Goal: Task Accomplishment & Management: Complete application form

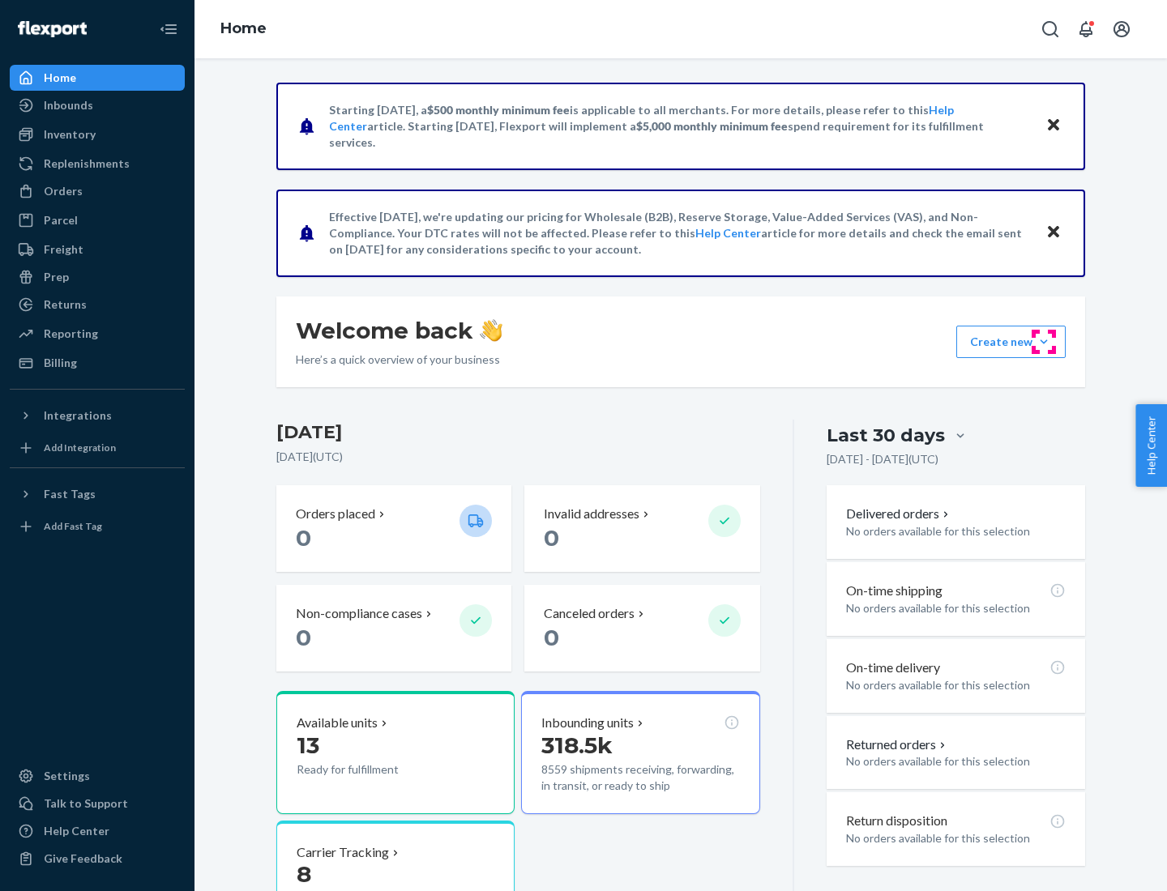
click at [1044, 342] on button "Create new Create new inbound Create new order Create new product" at bounding box center [1010, 342] width 109 height 32
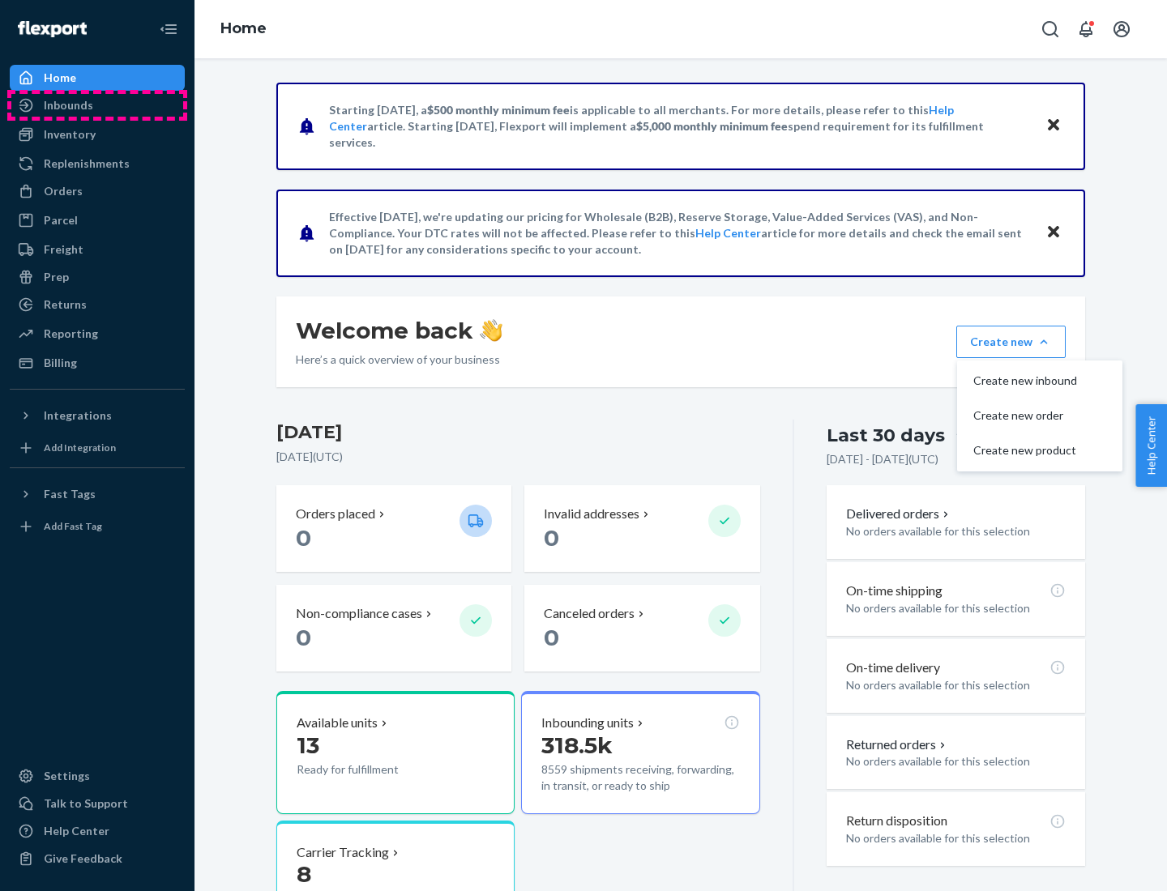
click at [97, 105] on div "Inbounds" at bounding box center [97, 105] width 172 height 23
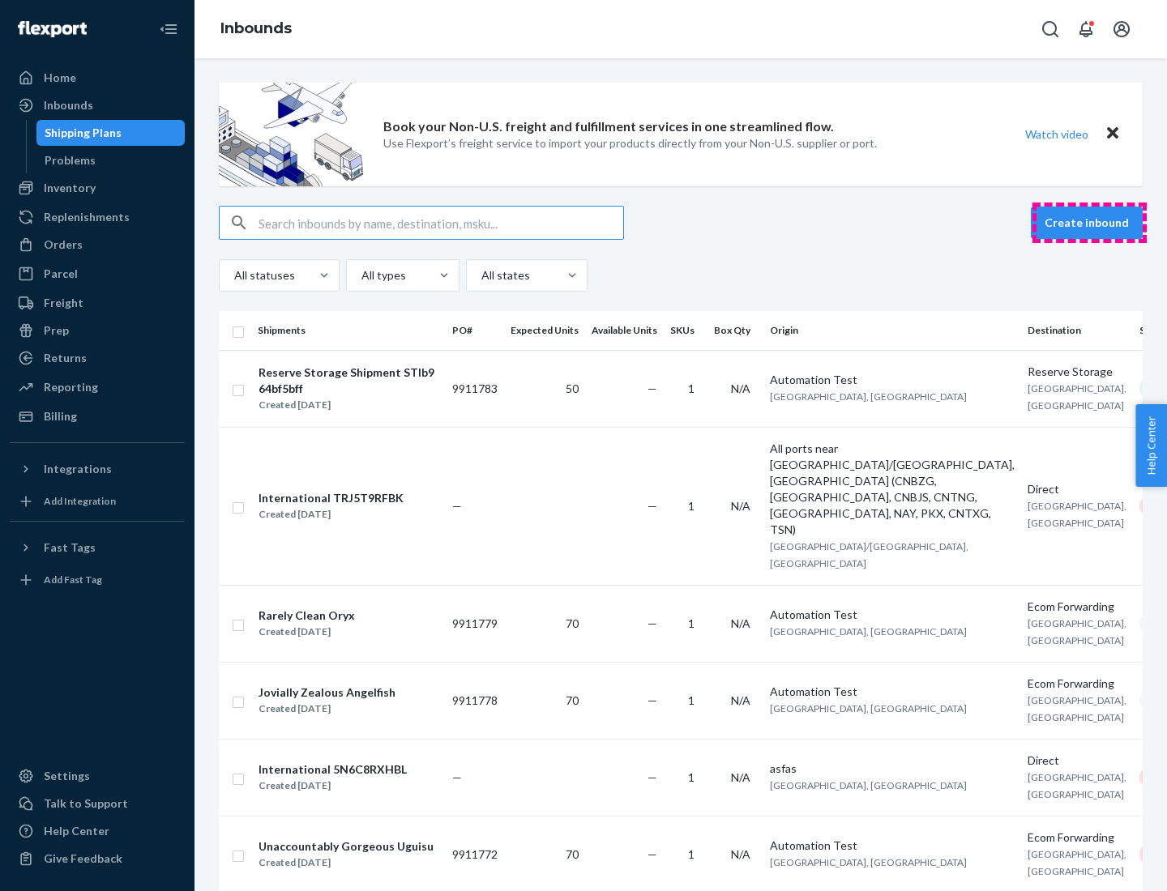
click at [1089, 223] on button "Create inbound" at bounding box center [1087, 223] width 112 height 32
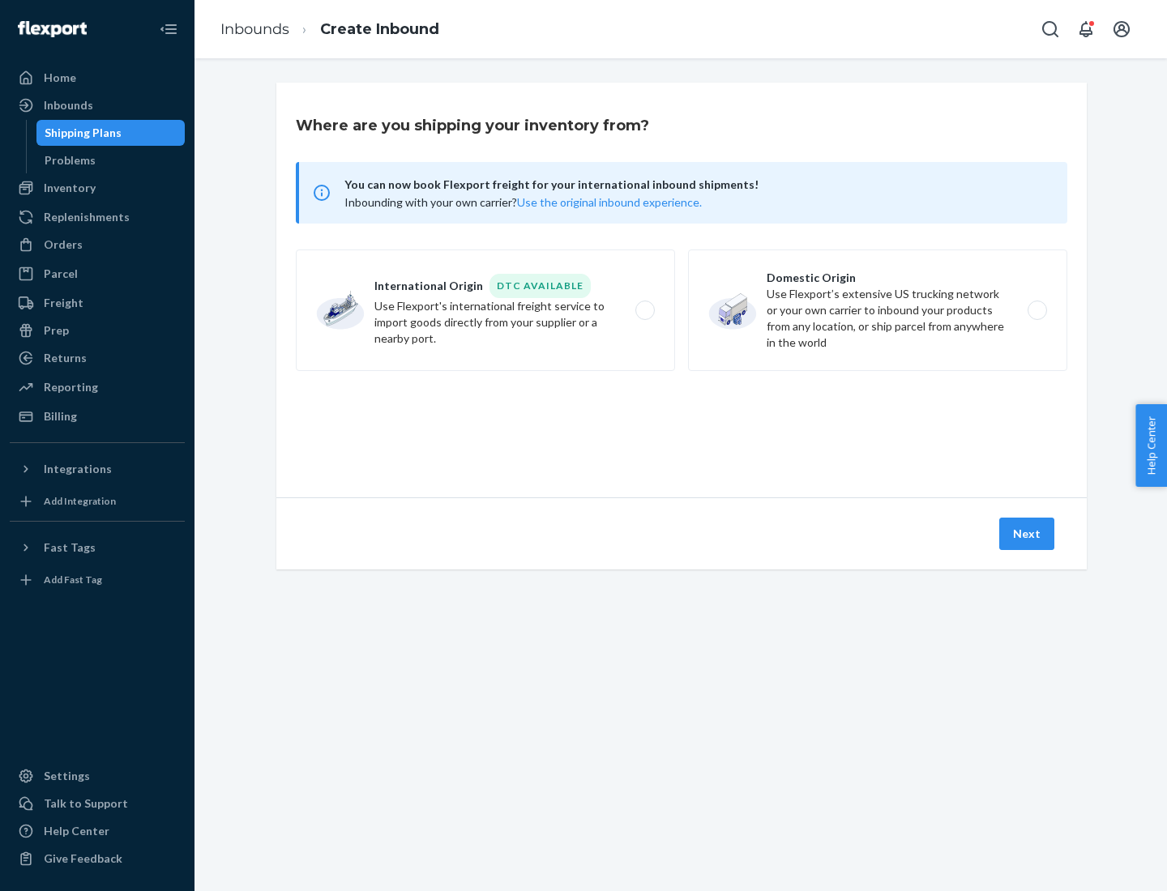
click at [878, 310] on label "Domestic Origin Use Flexport’s extensive US trucking network or your own carrie…" at bounding box center [877, 311] width 379 height 122
click at [1036, 310] on input "Domestic Origin Use Flexport’s extensive US trucking network or your own carrie…" at bounding box center [1041, 311] width 11 height 11
radio input "true"
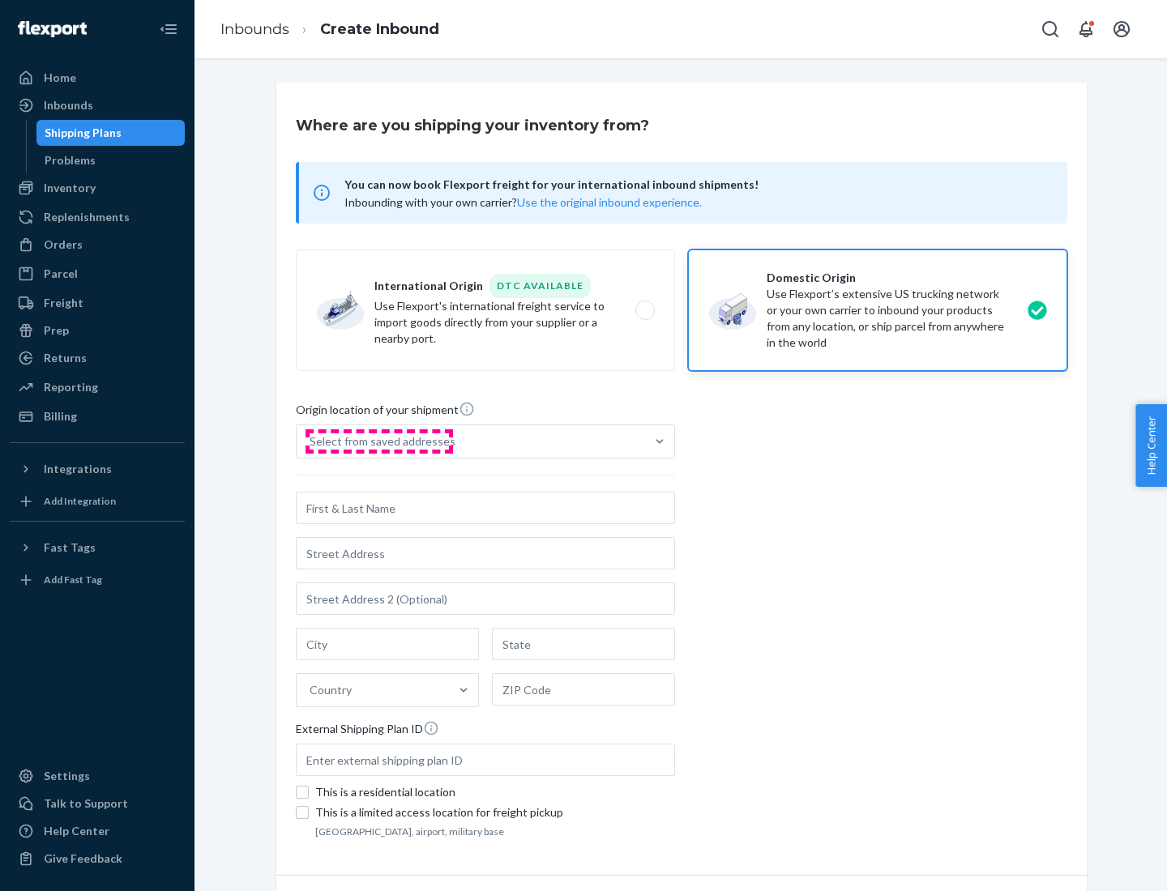
click at [378, 442] on div "Select from saved addresses" at bounding box center [383, 442] width 146 height 16
click at [311, 442] on input "Select from saved addresses" at bounding box center [311, 442] width 2 height 16
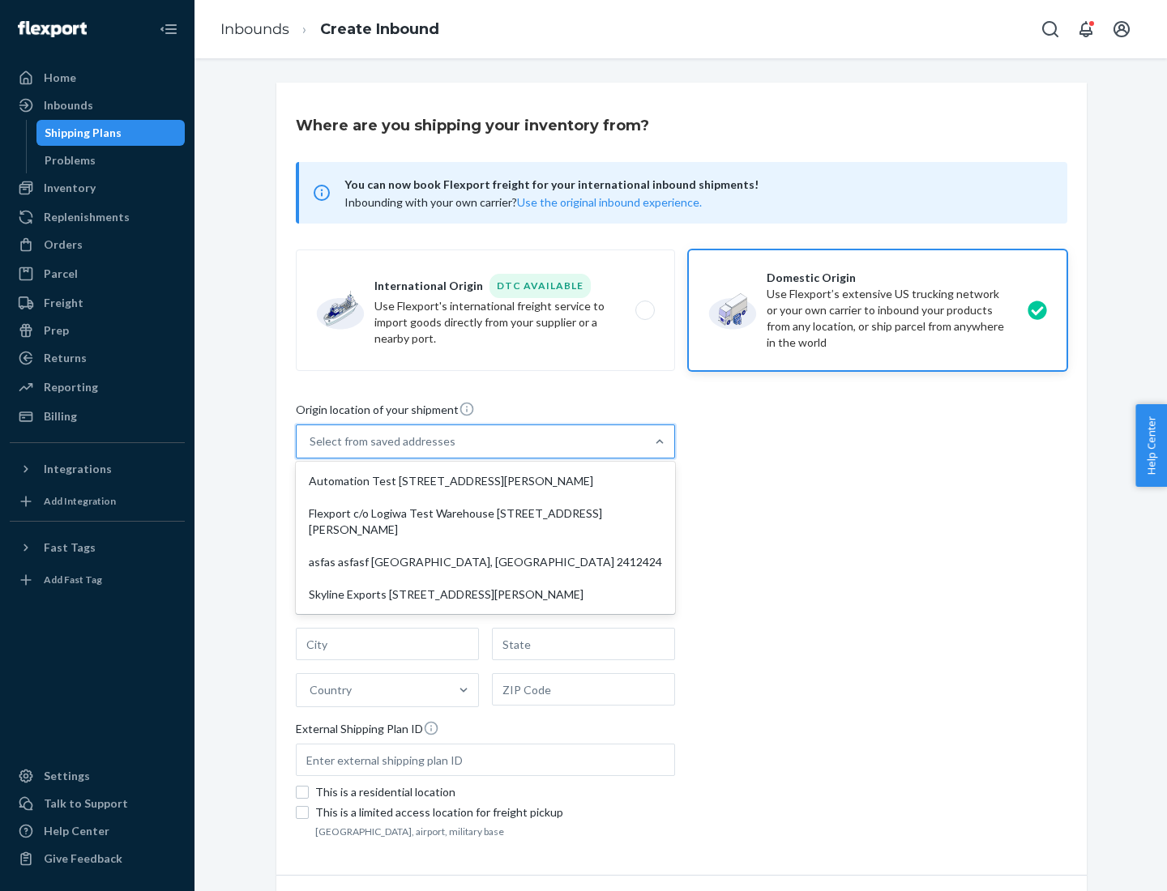
scroll to position [6, 0]
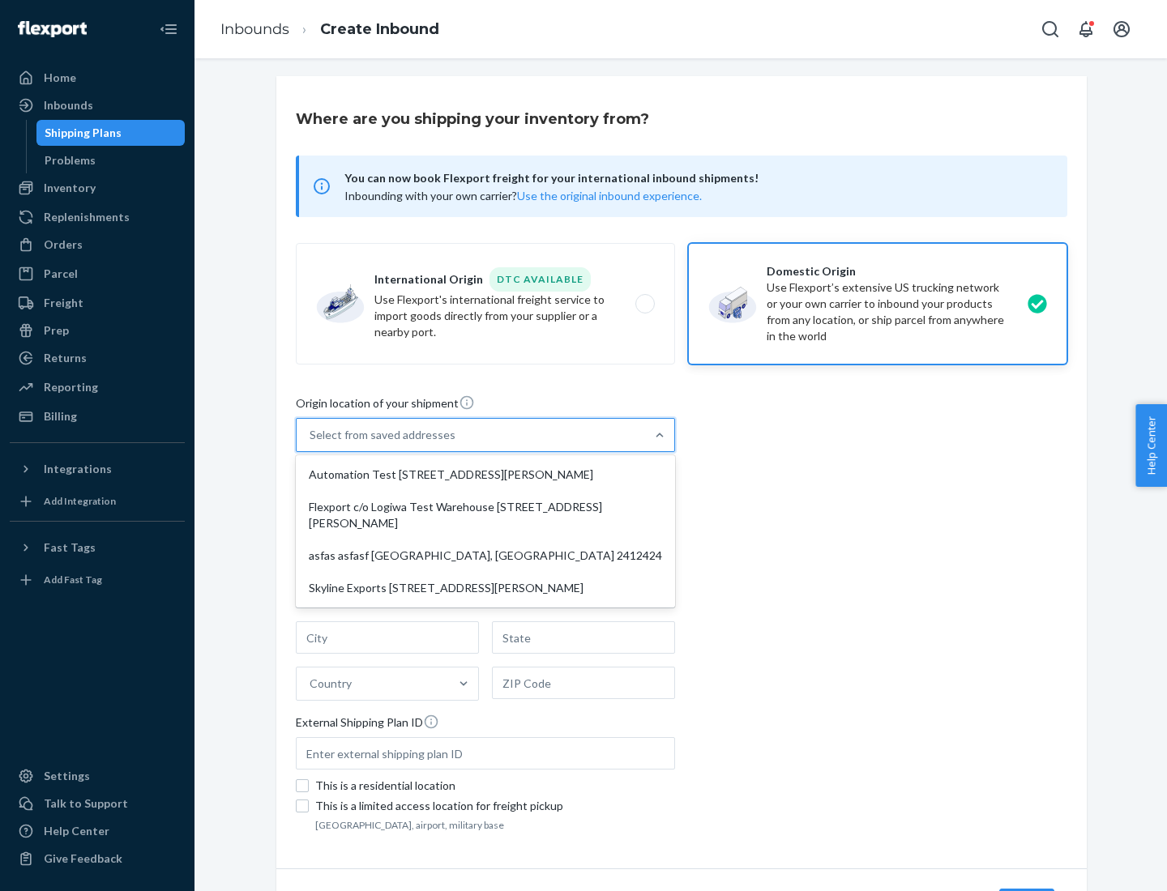
click at [485, 475] on div "Automation Test [STREET_ADDRESS][PERSON_NAME]" at bounding box center [485, 475] width 373 height 32
click at [311, 443] on input "option Automation Test [STREET_ADDRESS][PERSON_NAME] focused, 1 of 4. 4 results…" at bounding box center [311, 435] width 2 height 16
type input "Automation Test"
type input "9th Floor"
type input "[GEOGRAPHIC_DATA]"
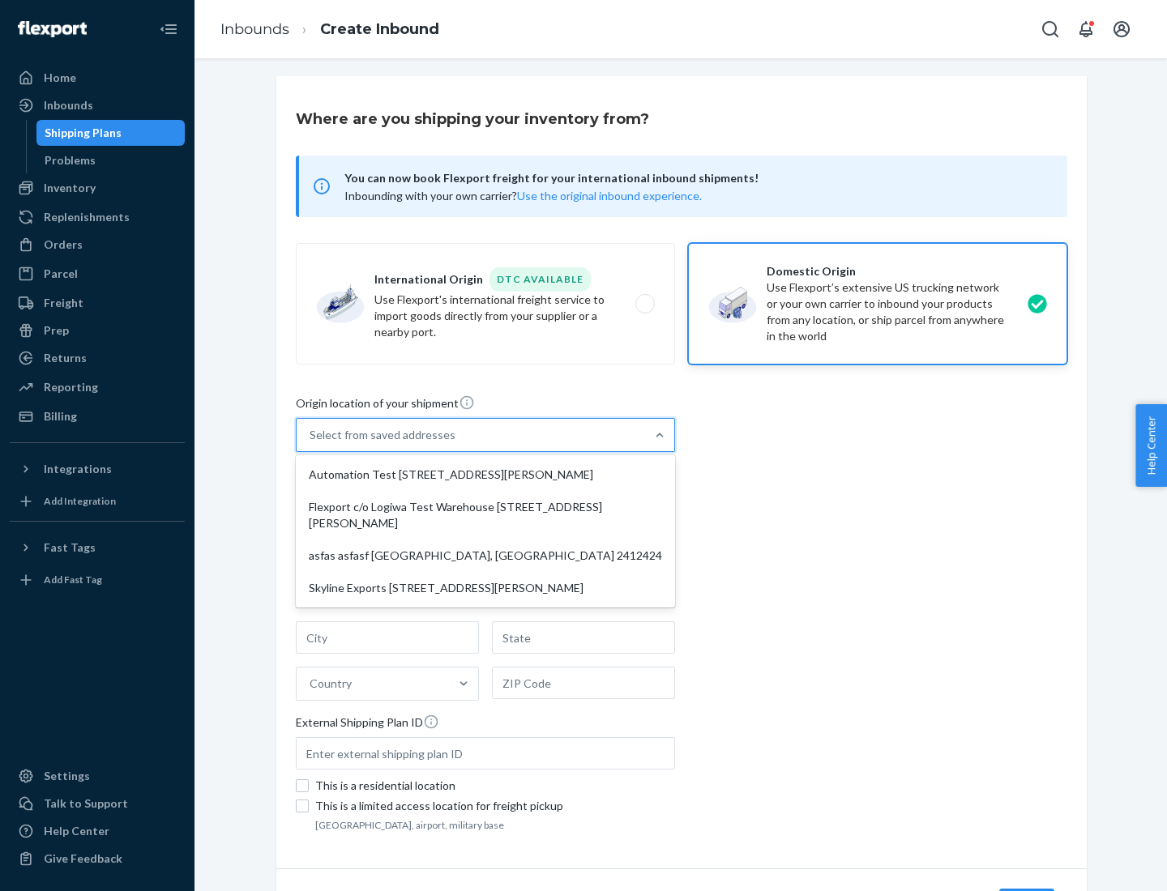
type input "CA"
type input "94104"
type input "[STREET_ADDRESS][PERSON_NAME]"
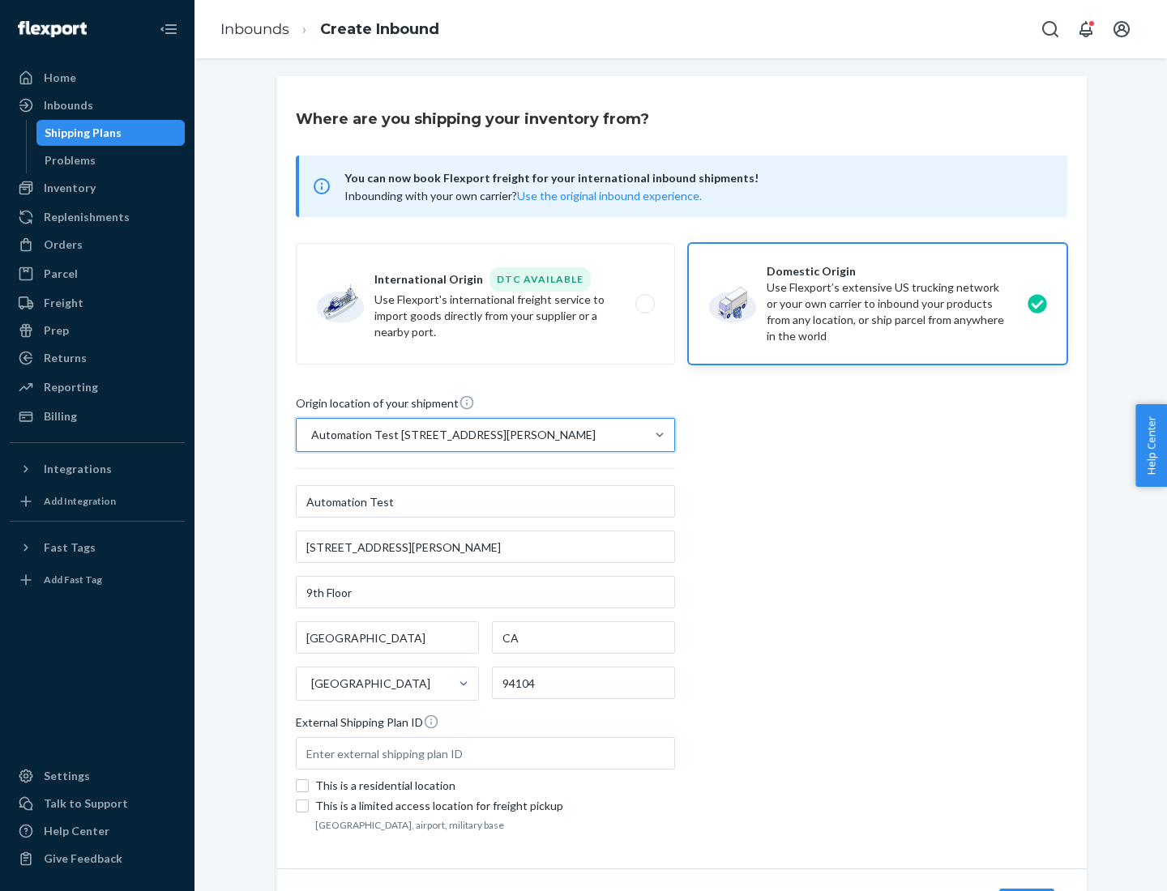
scroll to position [95, 0]
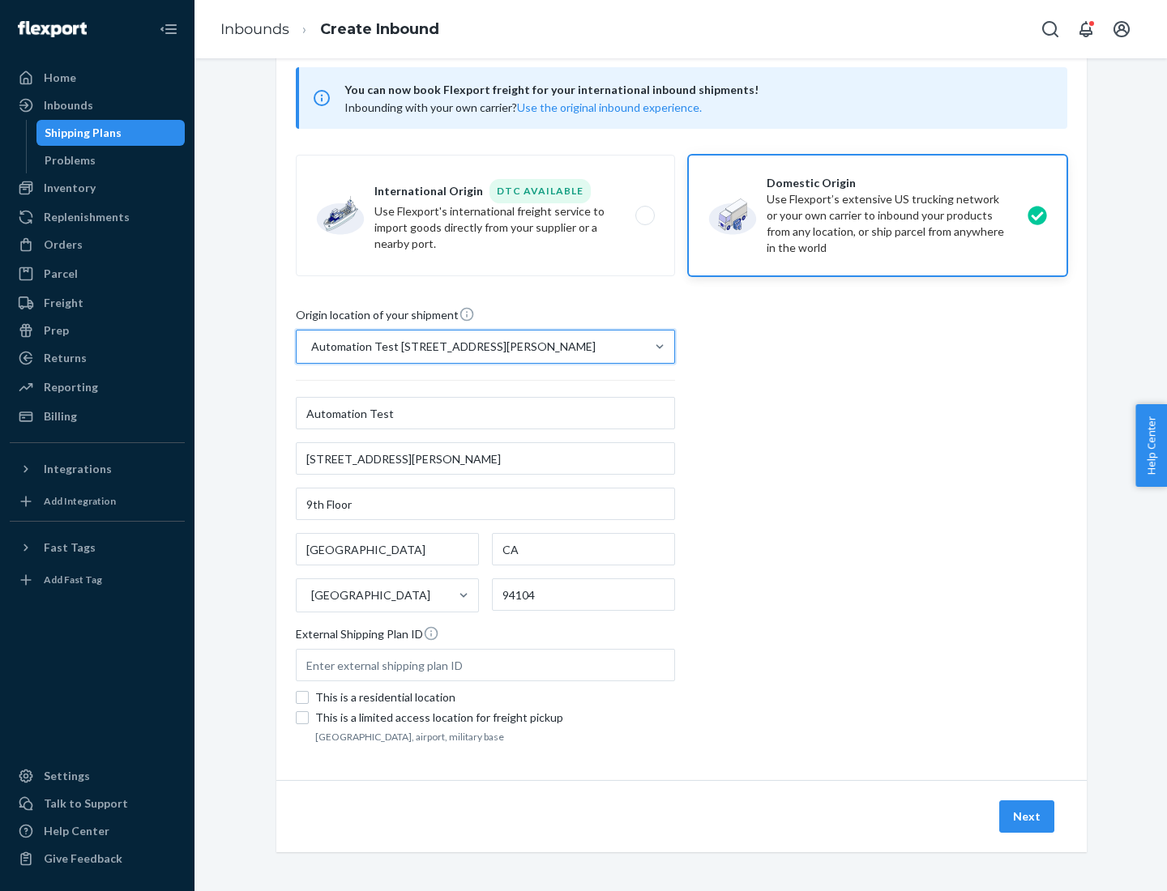
click at [1028, 817] on button "Next" at bounding box center [1026, 817] width 55 height 32
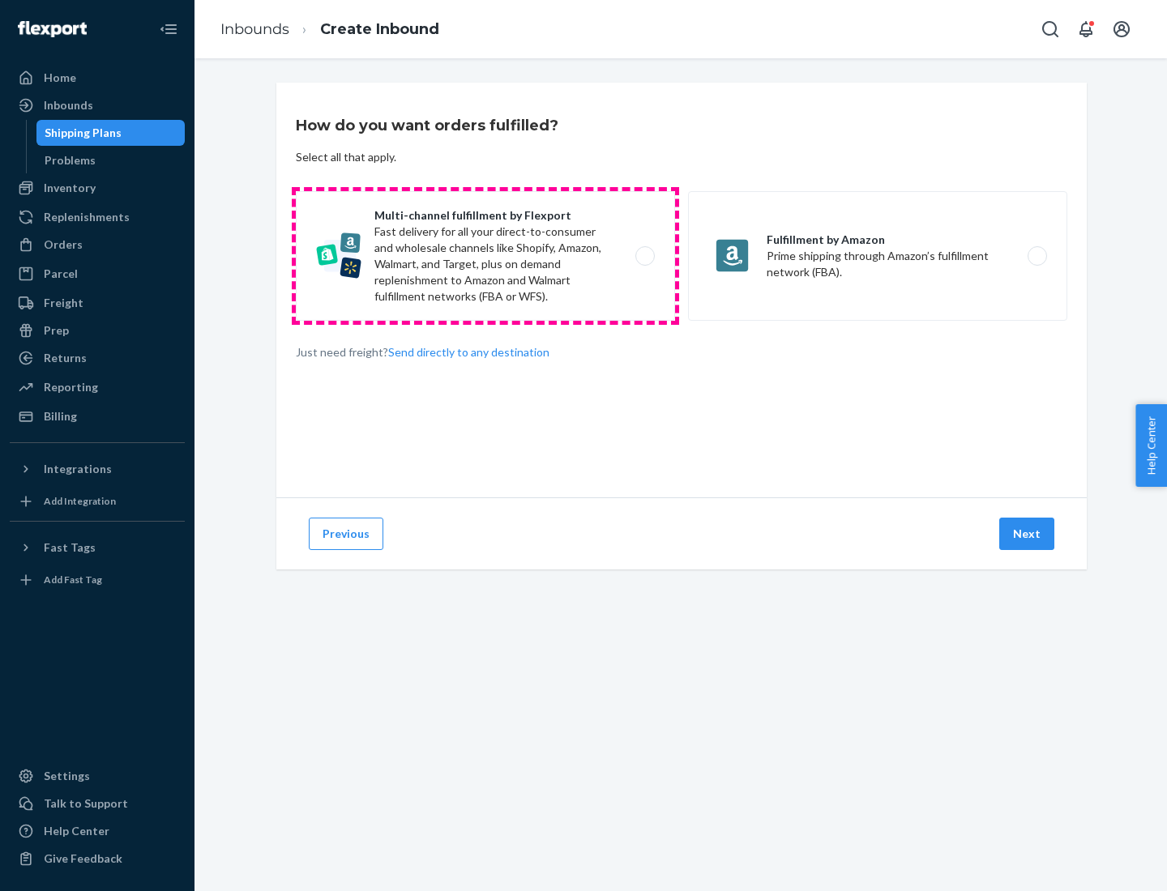
click at [485, 256] on label "Multi-channel fulfillment by Flexport Fast delivery for all your direct-to-cons…" at bounding box center [485, 256] width 379 height 130
click at [644, 256] on input "Multi-channel fulfillment by Flexport Fast delivery for all your direct-to-cons…" at bounding box center [649, 256] width 11 height 11
radio input "true"
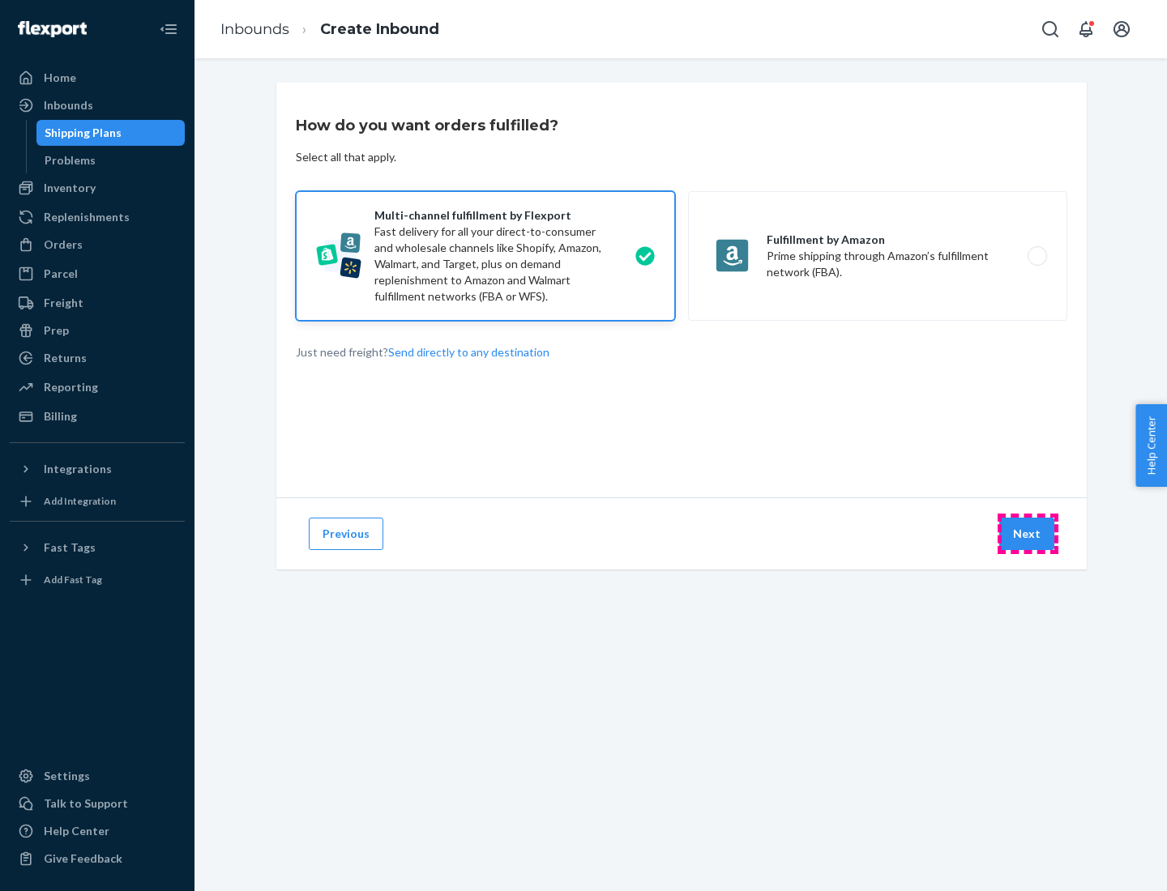
click at [1028, 534] on button "Next" at bounding box center [1026, 534] width 55 height 32
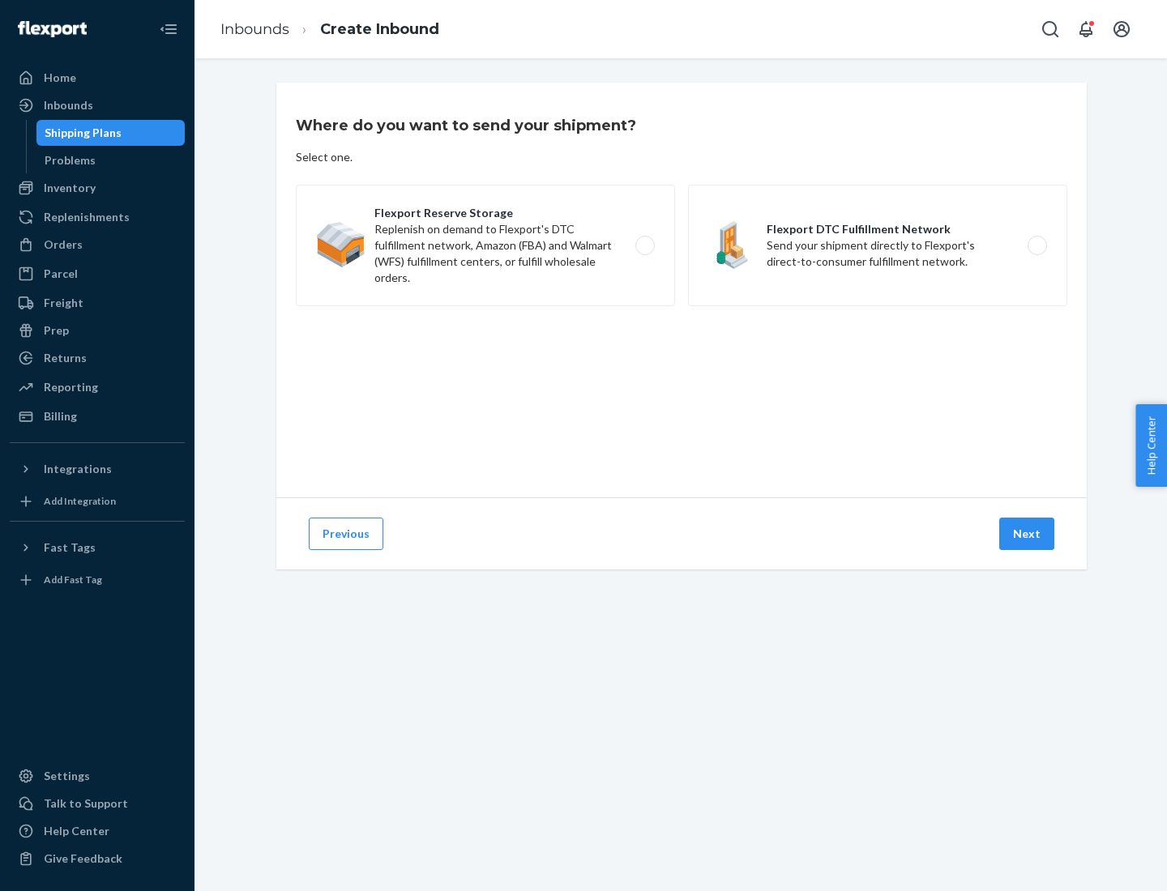
click at [878, 246] on label "Flexport DTC Fulfillment Network Send your shipment directly to Flexport's dire…" at bounding box center [877, 246] width 379 height 122
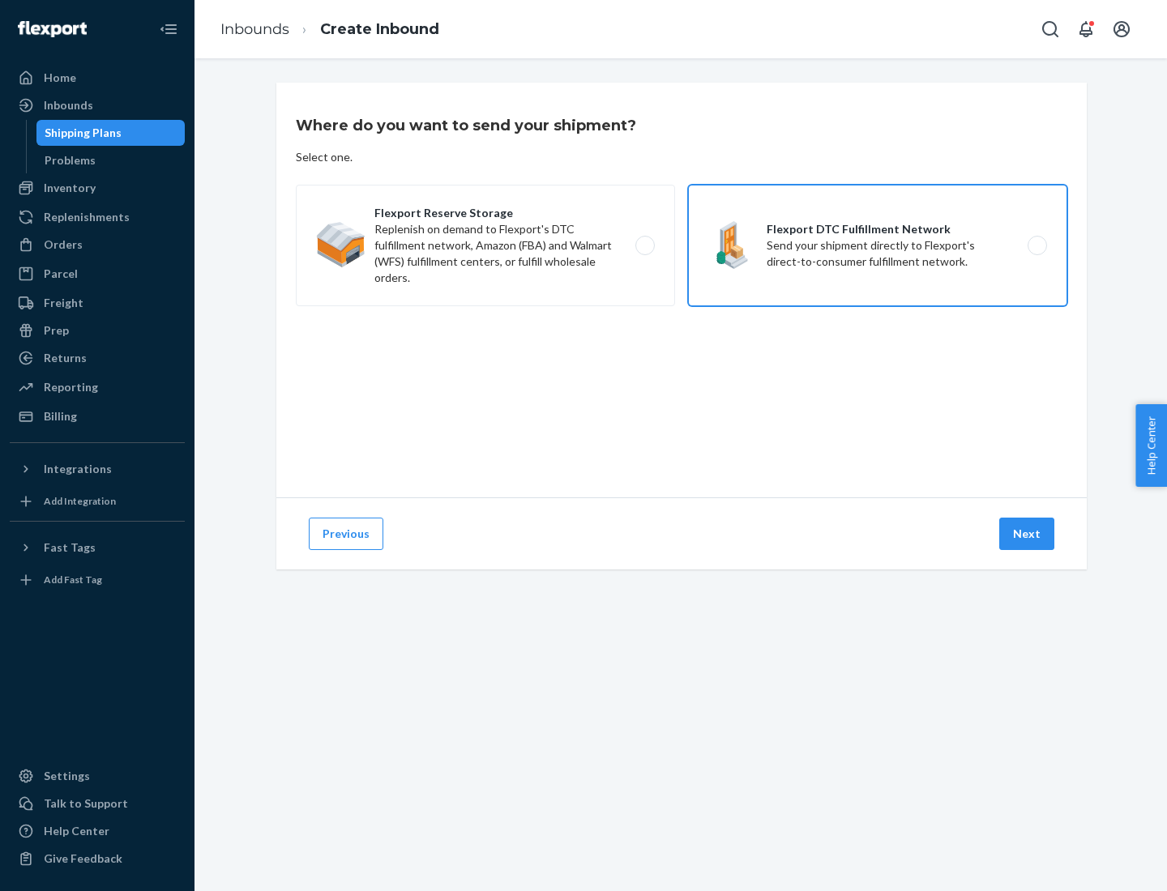
click at [1036, 246] on input "Flexport DTC Fulfillment Network Send your shipment directly to Flexport's dire…" at bounding box center [1041, 246] width 11 height 11
radio input "true"
click at [1028, 534] on button "Next" at bounding box center [1026, 534] width 55 height 32
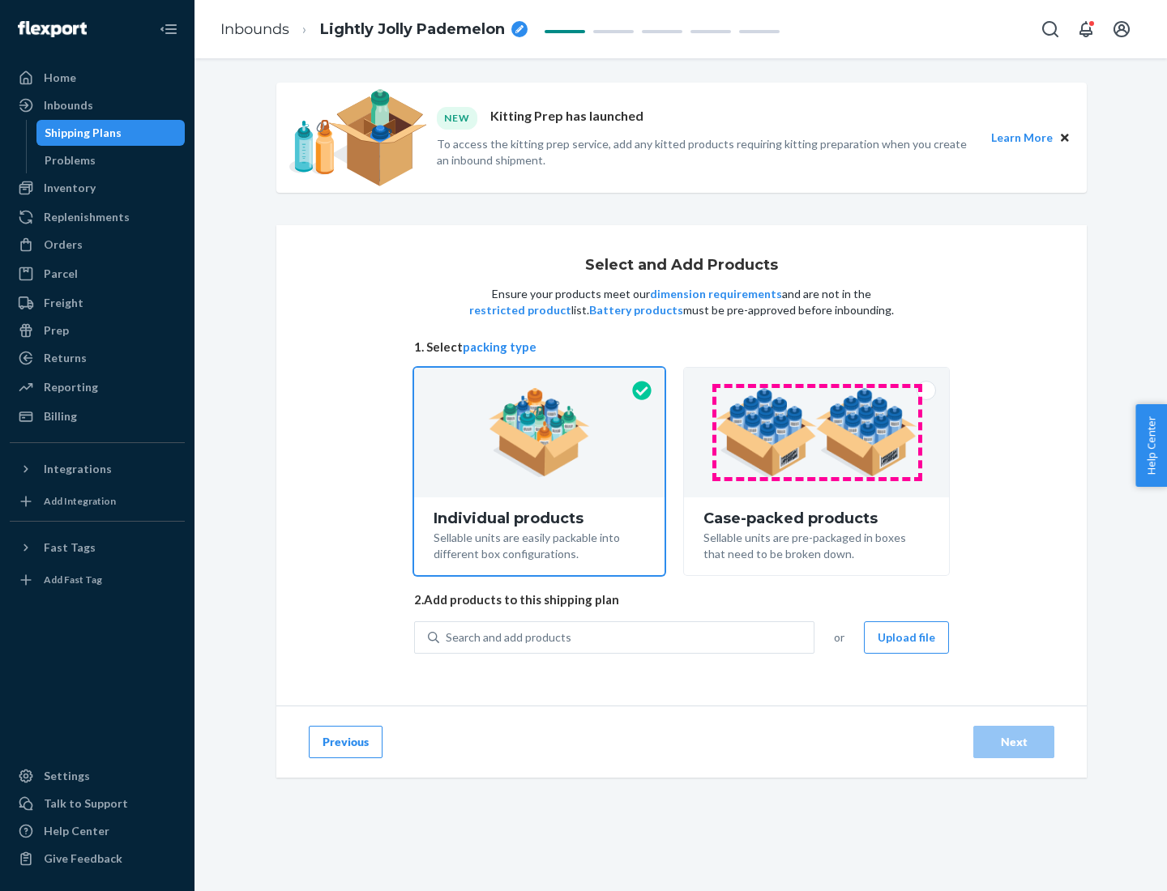
click at [817, 433] on img at bounding box center [817, 432] width 202 height 89
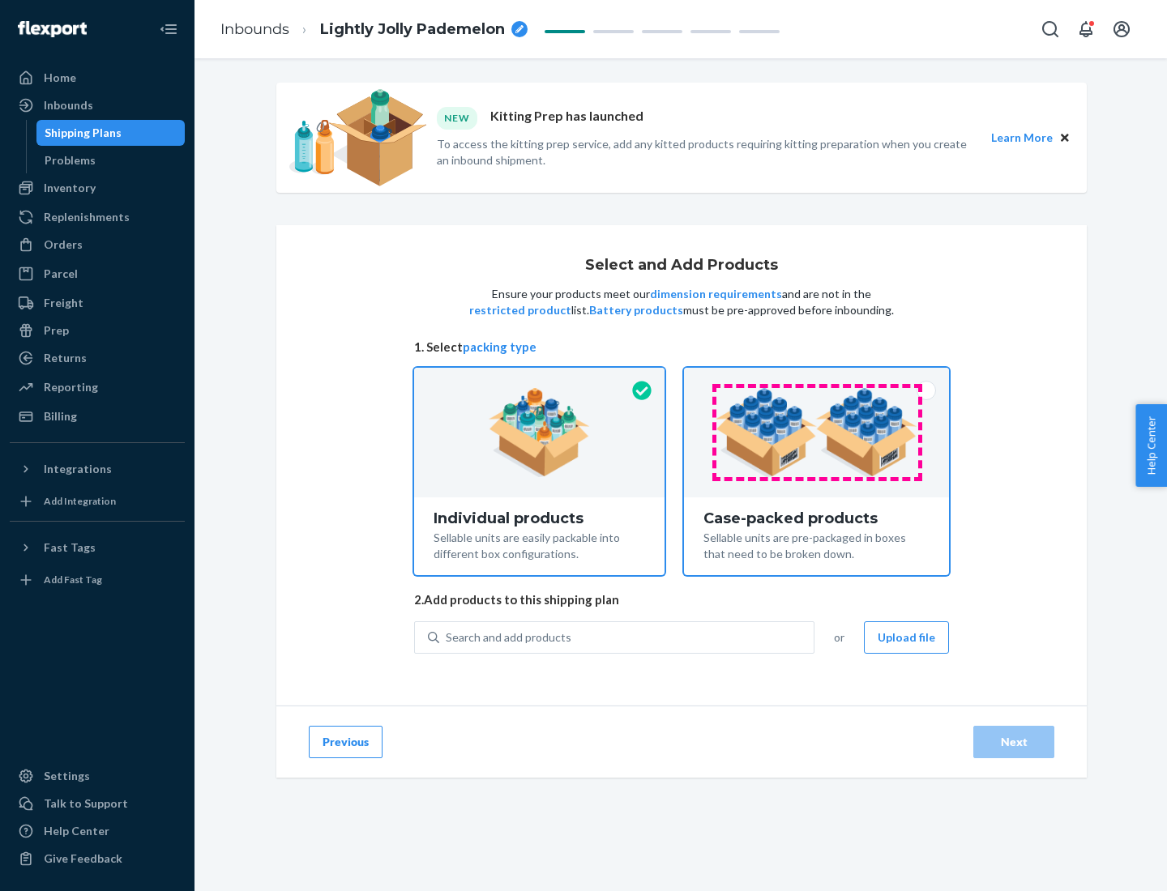
click at [817, 378] on input "Case-packed products Sellable units are pre-packaged in boxes that need to be b…" at bounding box center [816, 373] width 11 height 11
radio input "true"
radio input "false"
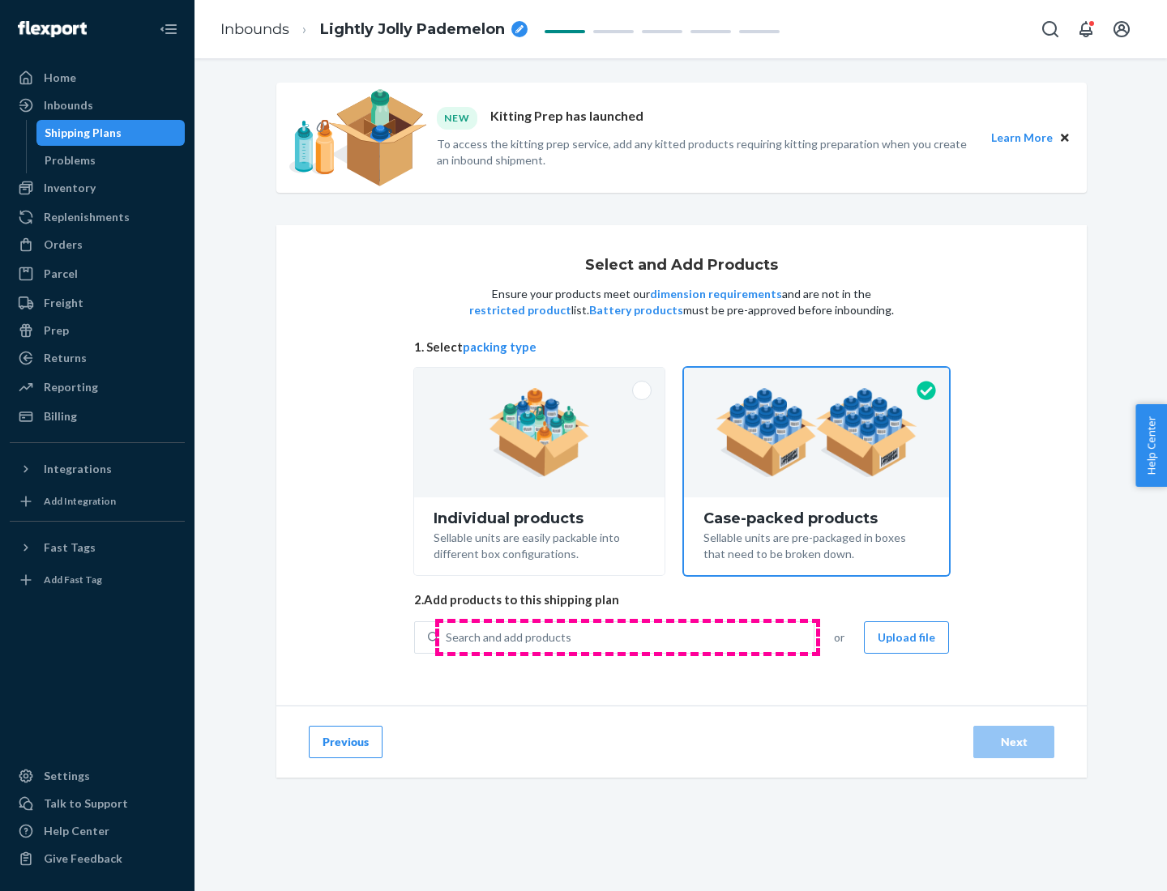
click at [627, 637] on div "Search and add products" at bounding box center [626, 637] width 374 height 29
click at [447, 637] on input "Search and add products" at bounding box center [447, 638] width 2 height 16
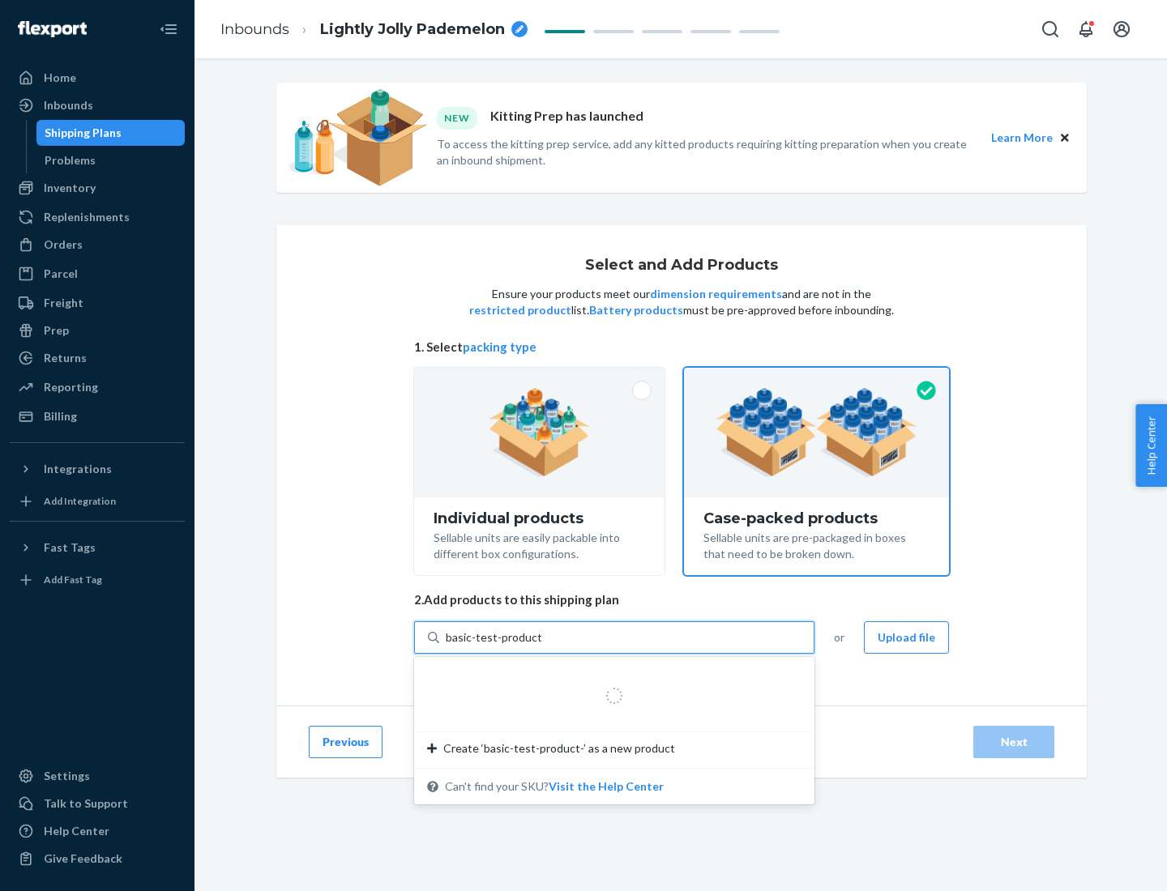
type input "basic-test-product-1"
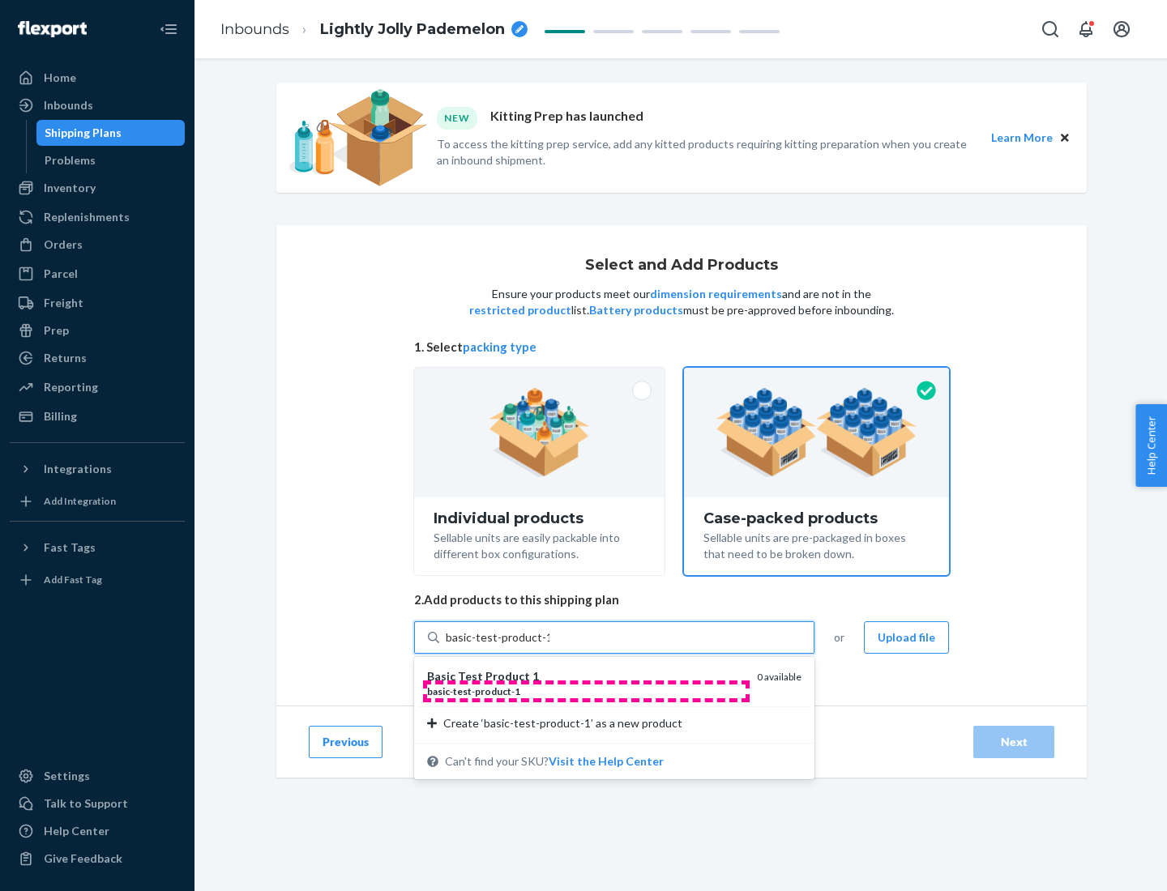
click at [586, 691] on div "basic - test - product - 1" at bounding box center [585, 692] width 317 height 14
click at [549, 646] on input "basic-test-product-1" at bounding box center [498, 638] width 104 height 16
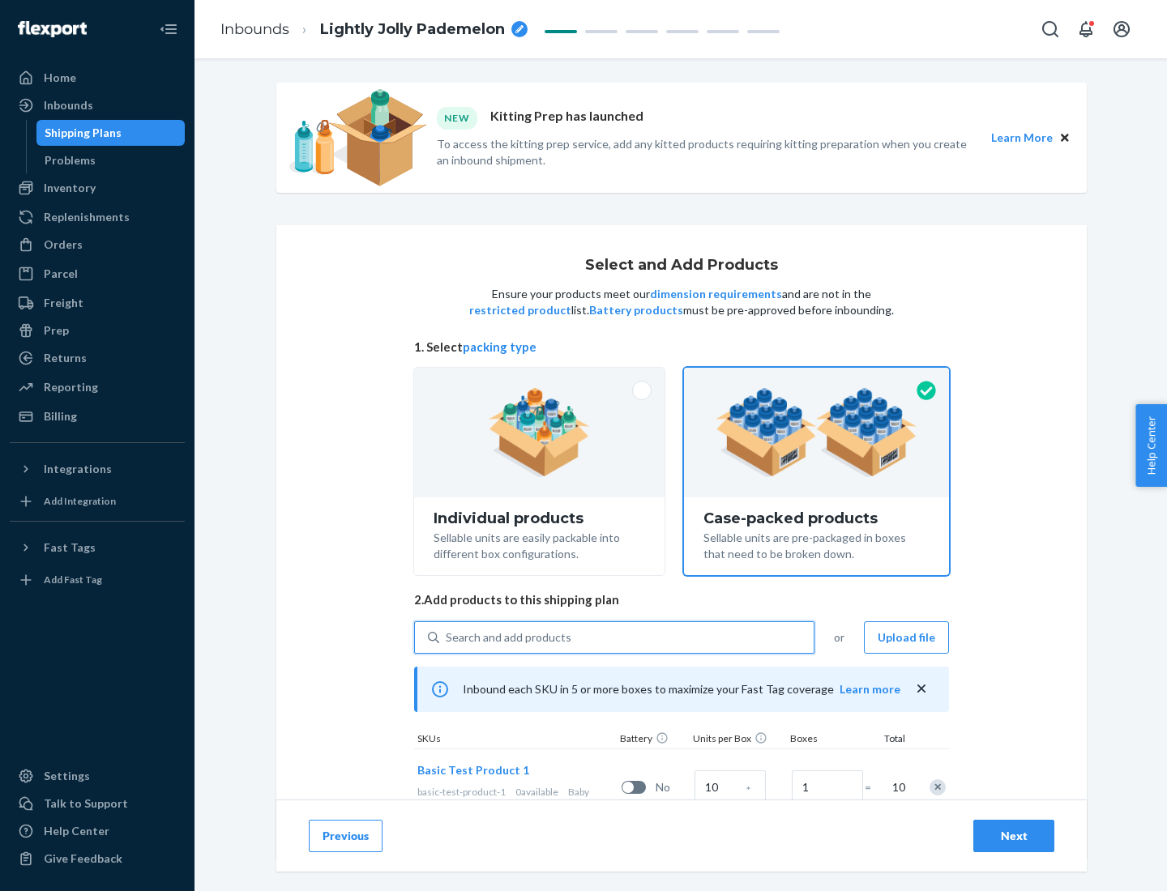
scroll to position [58, 0]
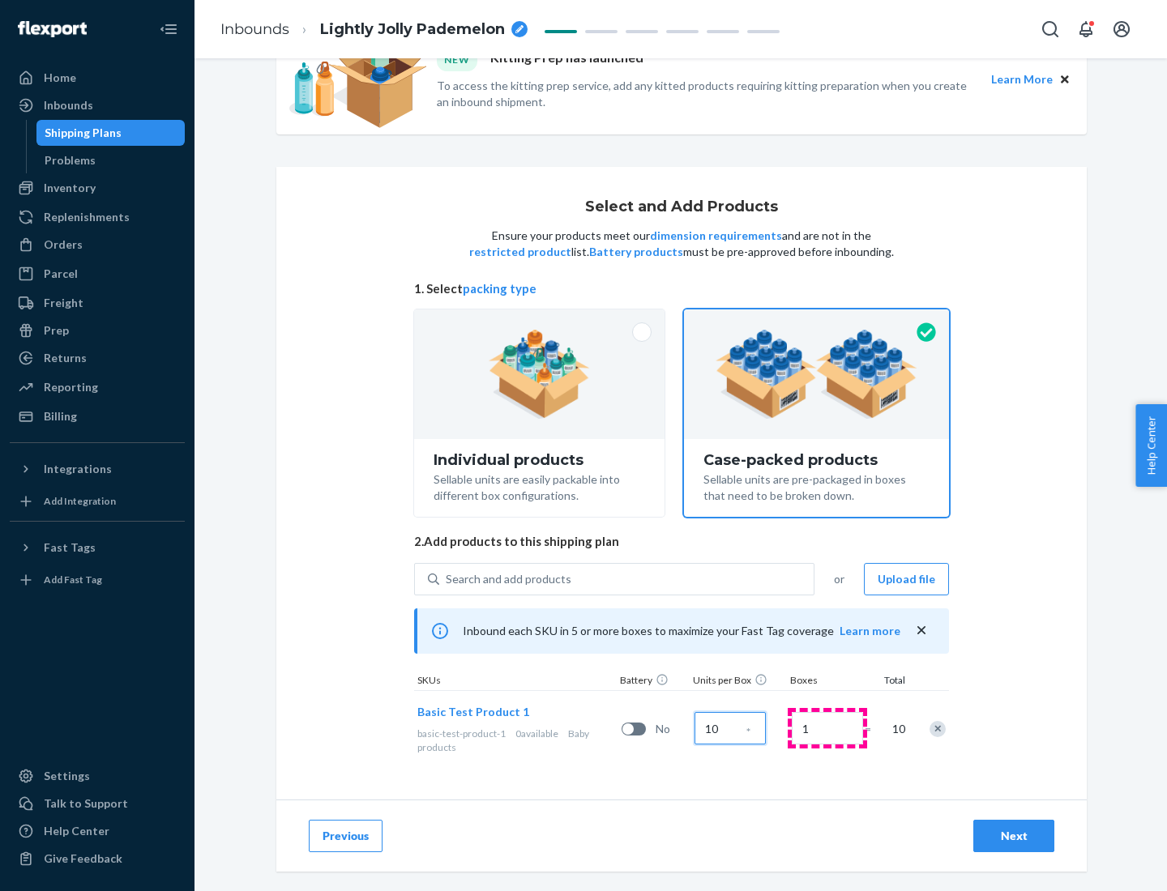
type input "10"
type input "7"
click at [1014, 836] on div "Next" at bounding box center [1013, 836] width 53 height 16
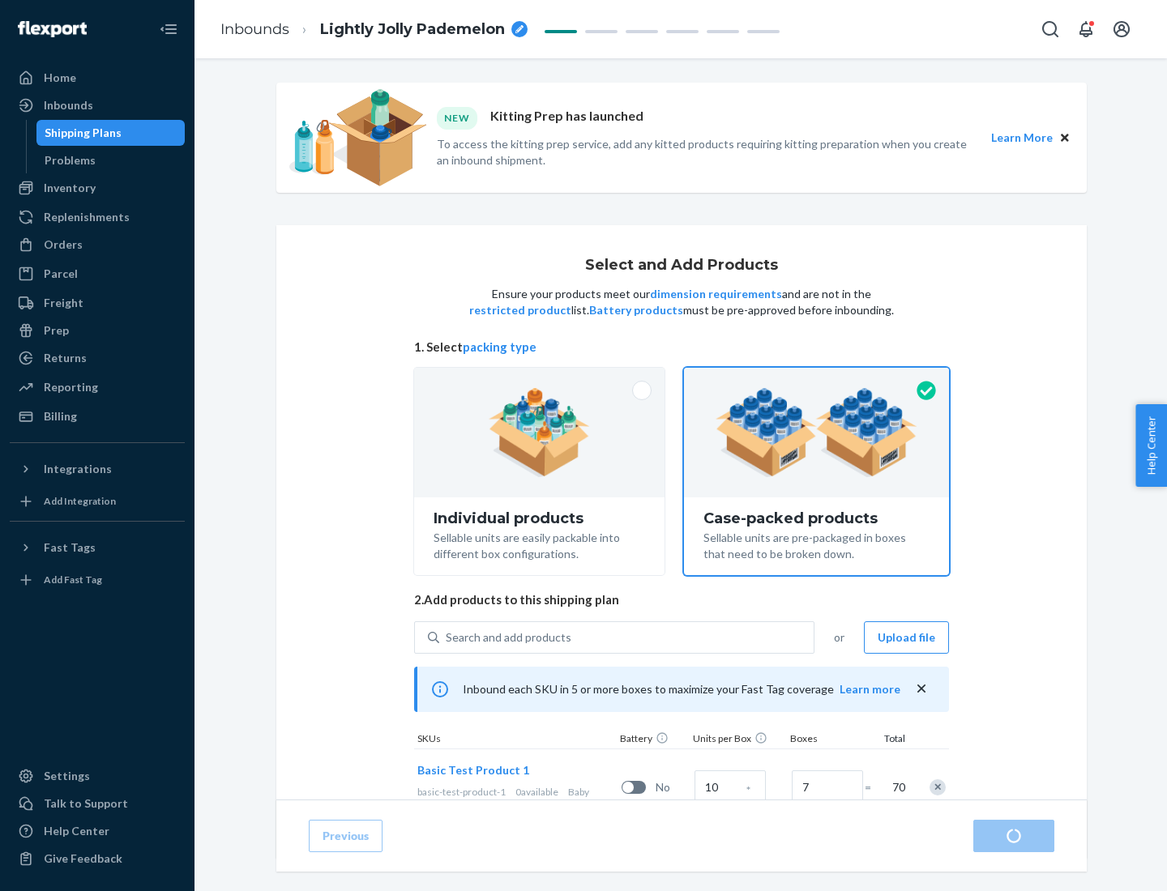
radio input "true"
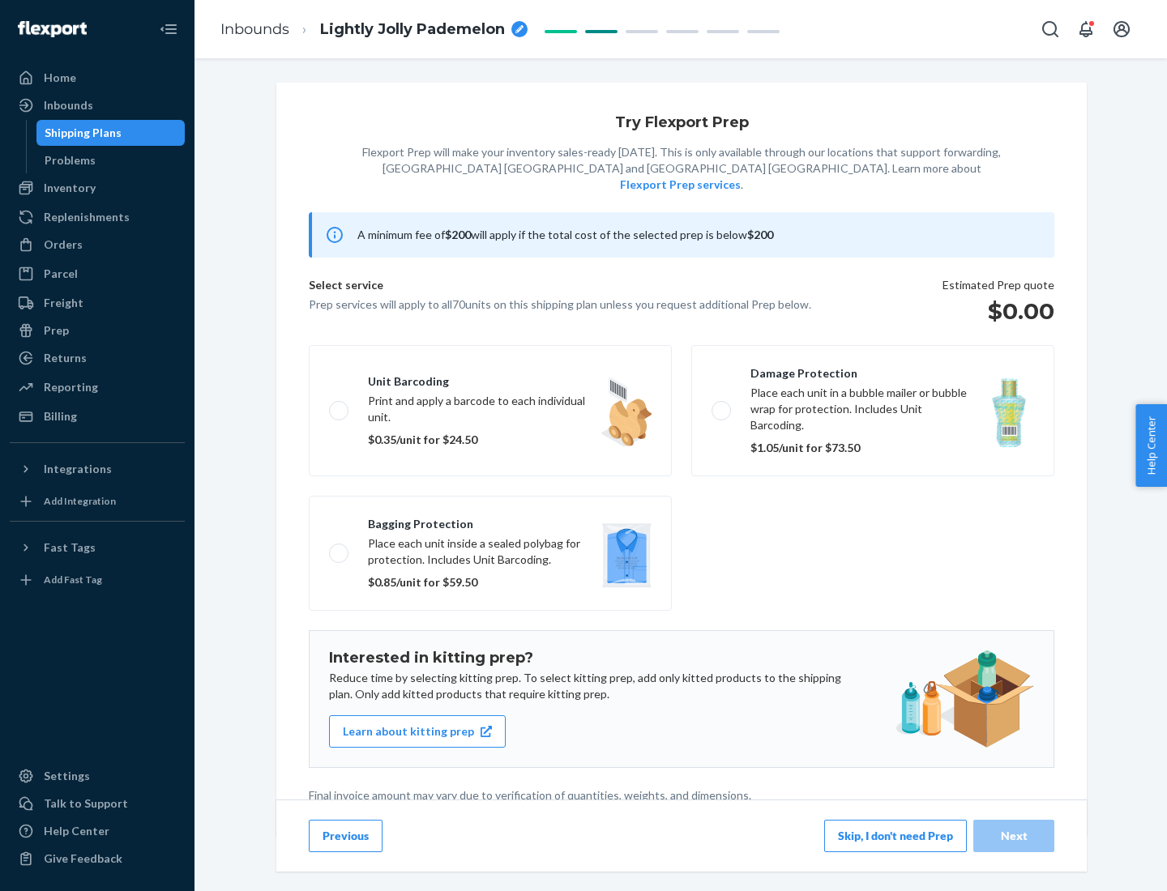
scroll to position [4, 0]
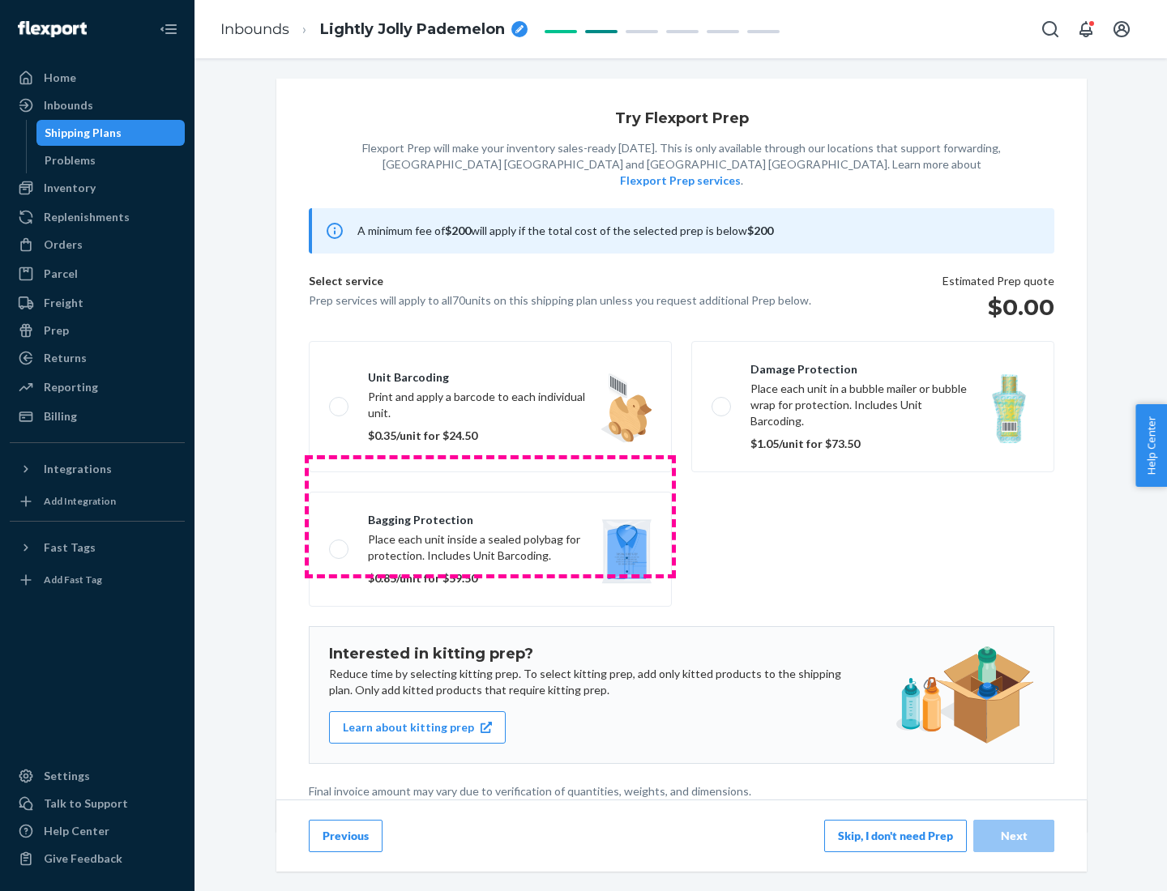
click at [490, 516] on label "Bagging protection Place each unit inside a sealed polybag for protection. Incl…" at bounding box center [490, 549] width 363 height 115
click at [340, 544] on input "Bagging protection Place each unit inside a sealed polybag for protection. Incl…" at bounding box center [334, 549] width 11 height 11
checkbox input "true"
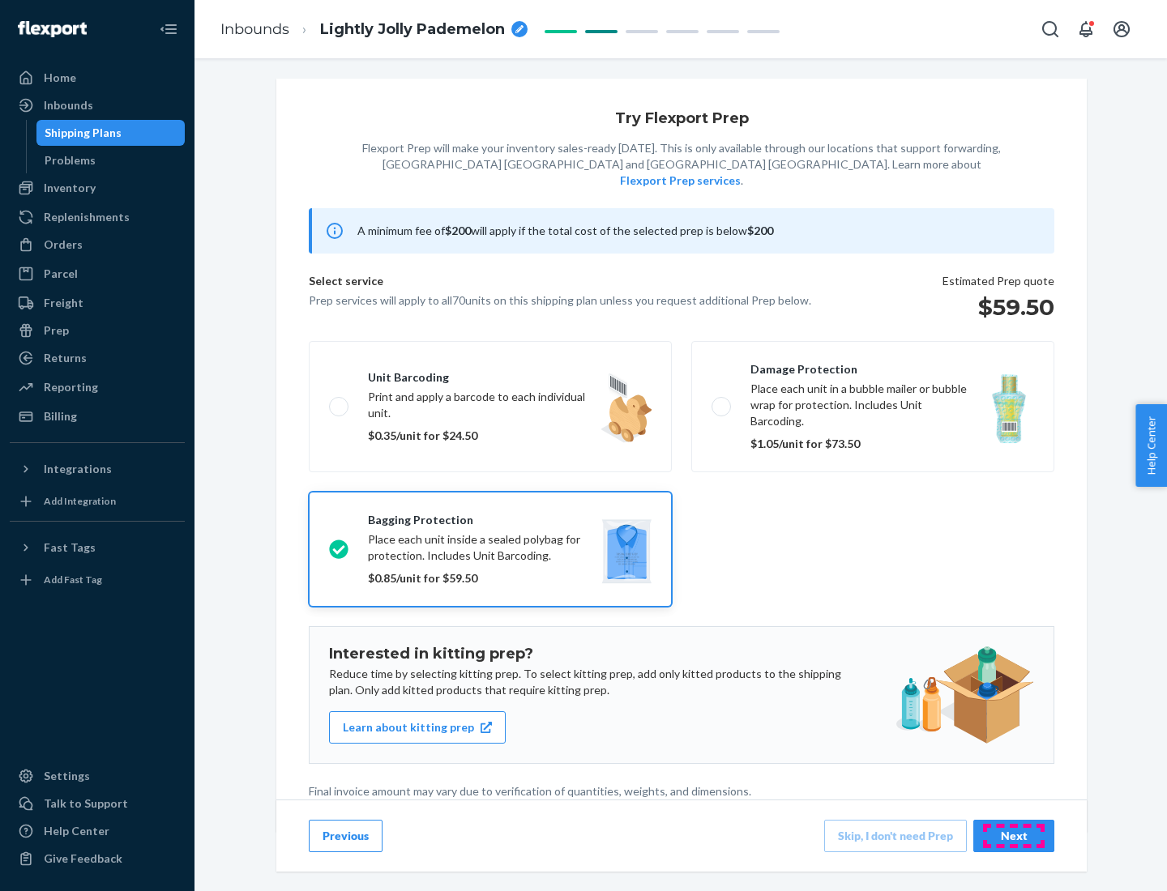
click at [1014, 835] on div "Next" at bounding box center [1013, 836] width 53 height 16
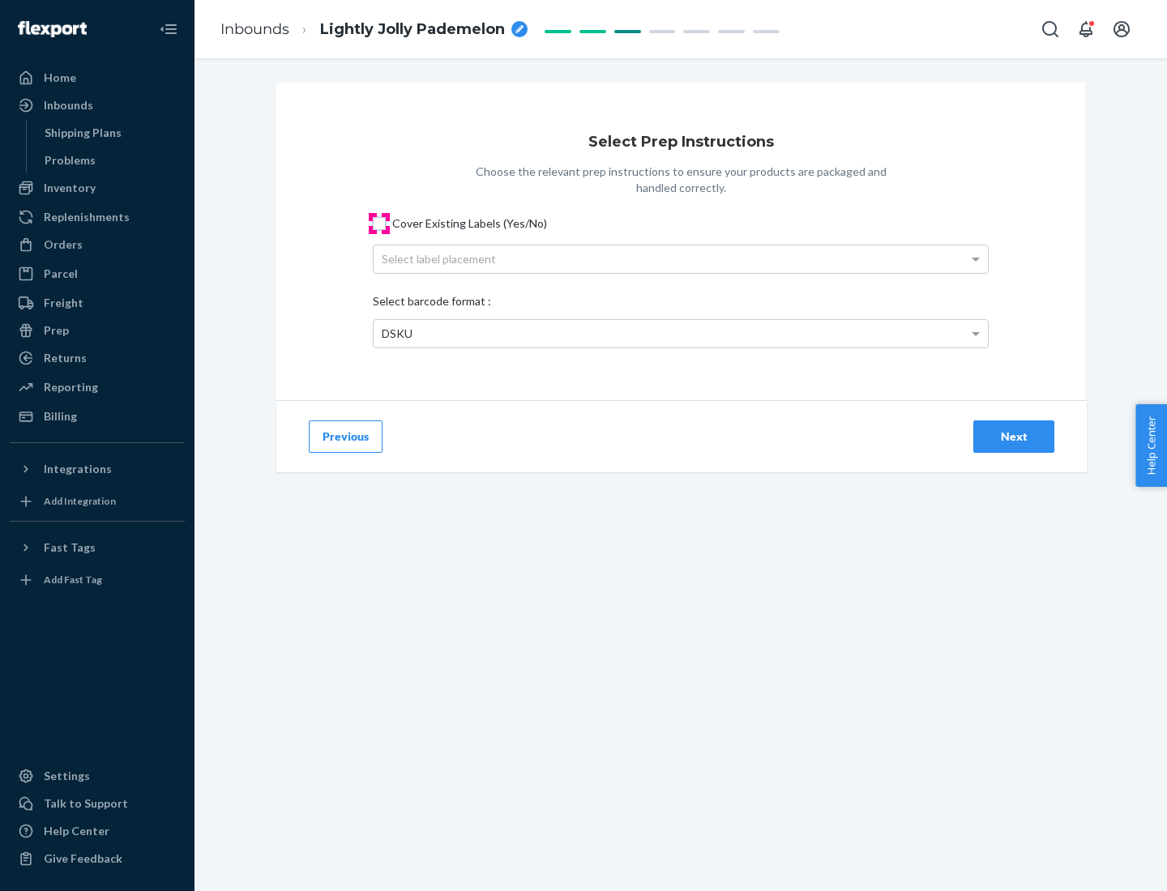
click at [379, 223] on input "Cover Existing Labels (Yes/No)" at bounding box center [379, 223] width 13 height 13
checkbox input "true"
click at [681, 259] on div "Select label placement" at bounding box center [681, 260] width 614 height 28
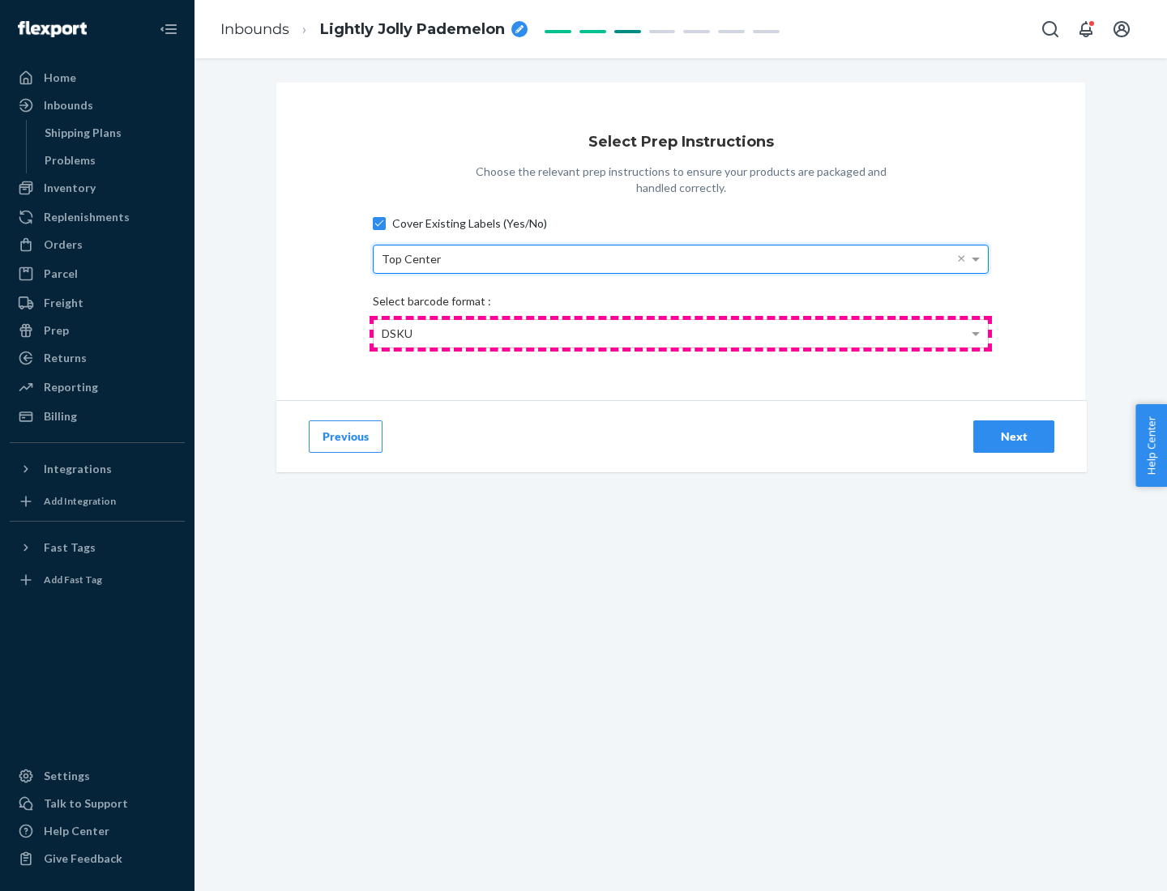
click at [681, 333] on div "DSKU" at bounding box center [681, 334] width 614 height 28
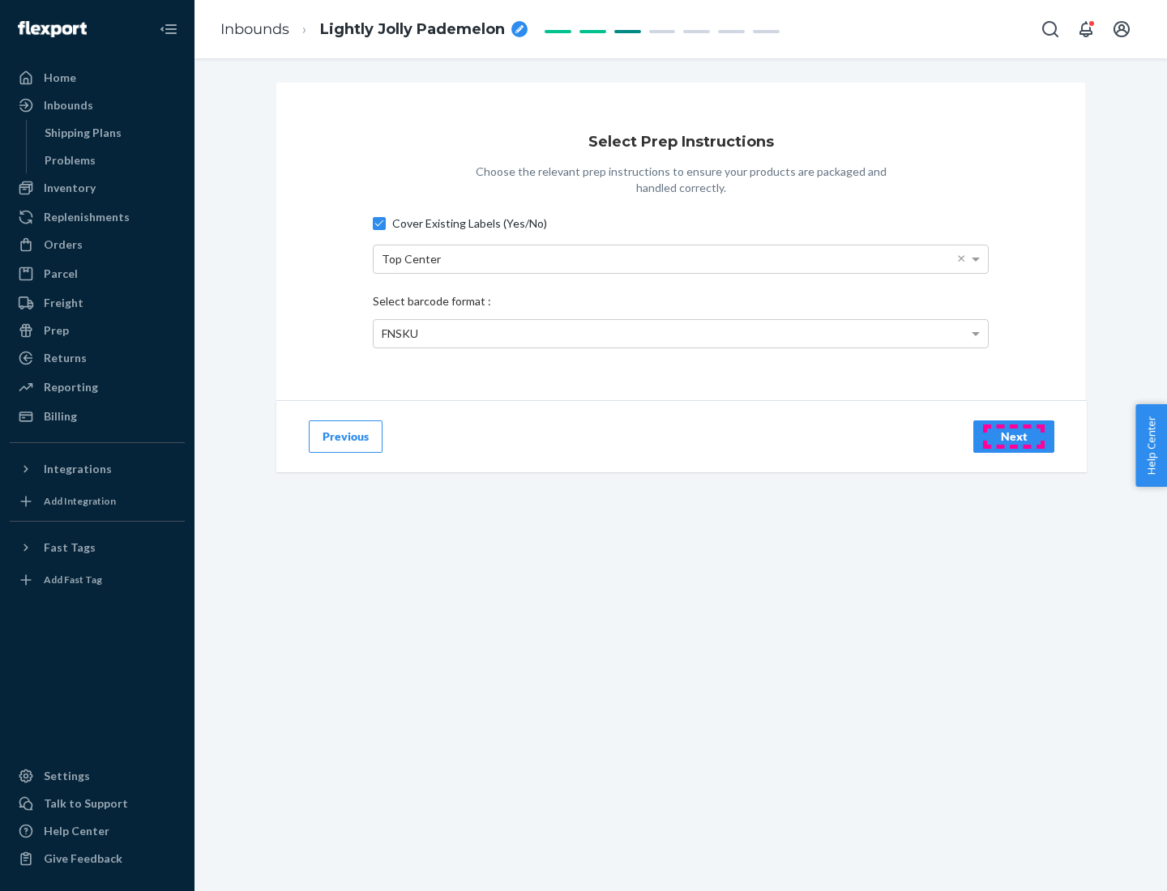
click at [1014, 436] on div "Next" at bounding box center [1013, 437] width 53 height 16
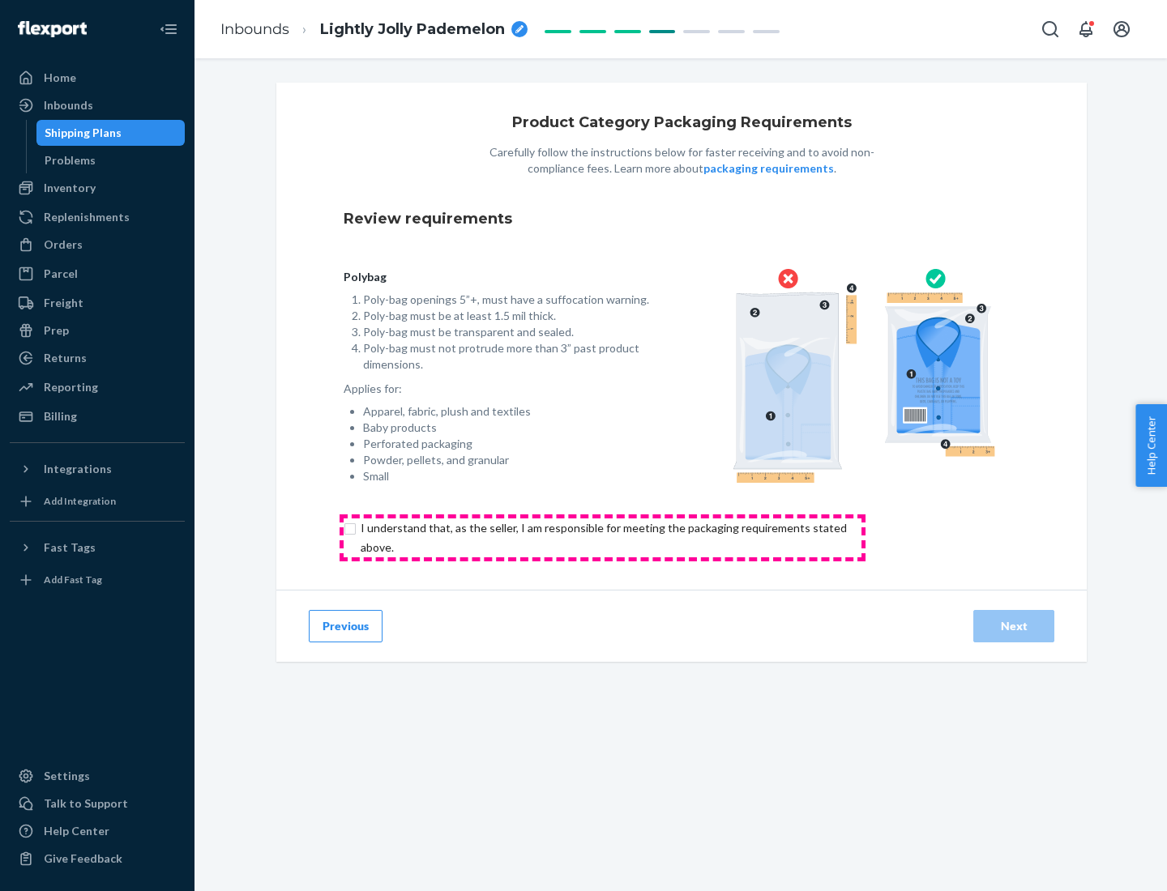
click at [602, 537] on input "checkbox" at bounding box center [613, 538] width 539 height 39
checkbox input "true"
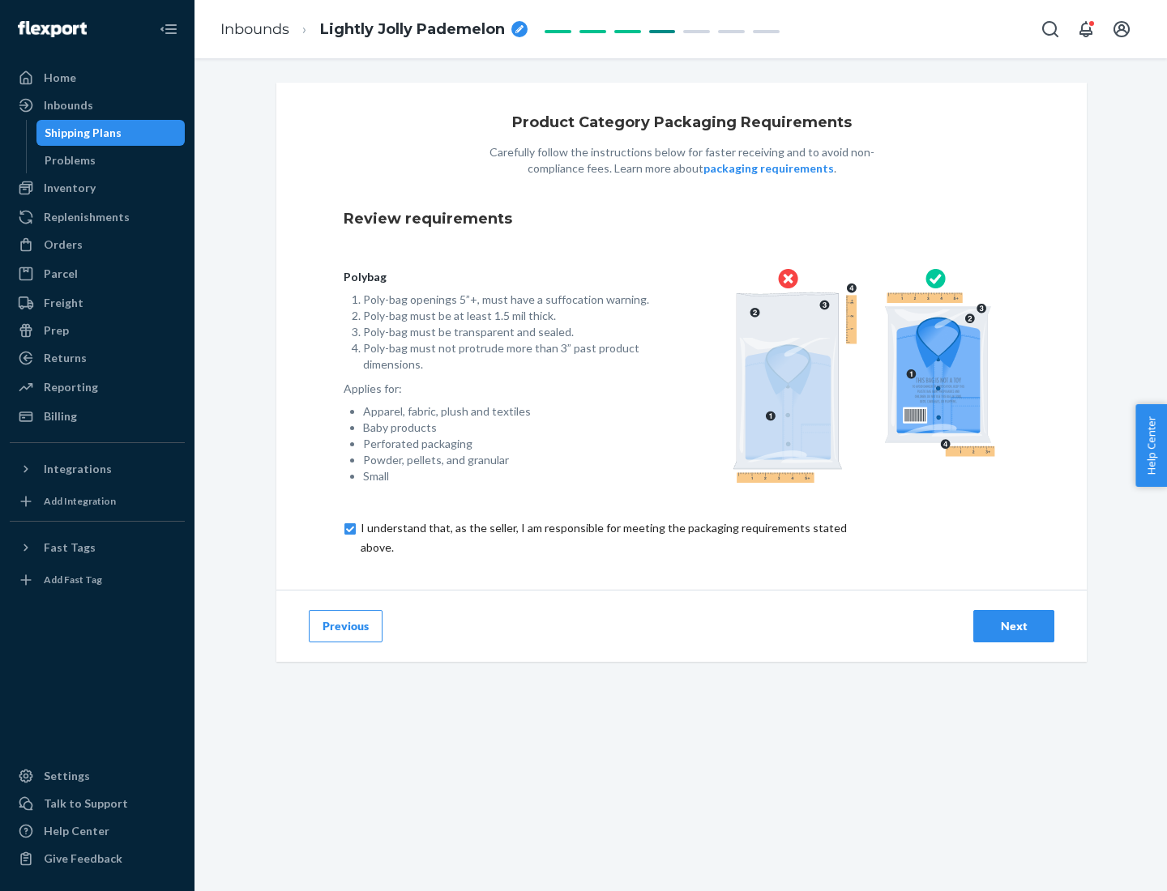
click at [1014, 626] on div "Next" at bounding box center [1013, 626] width 53 height 16
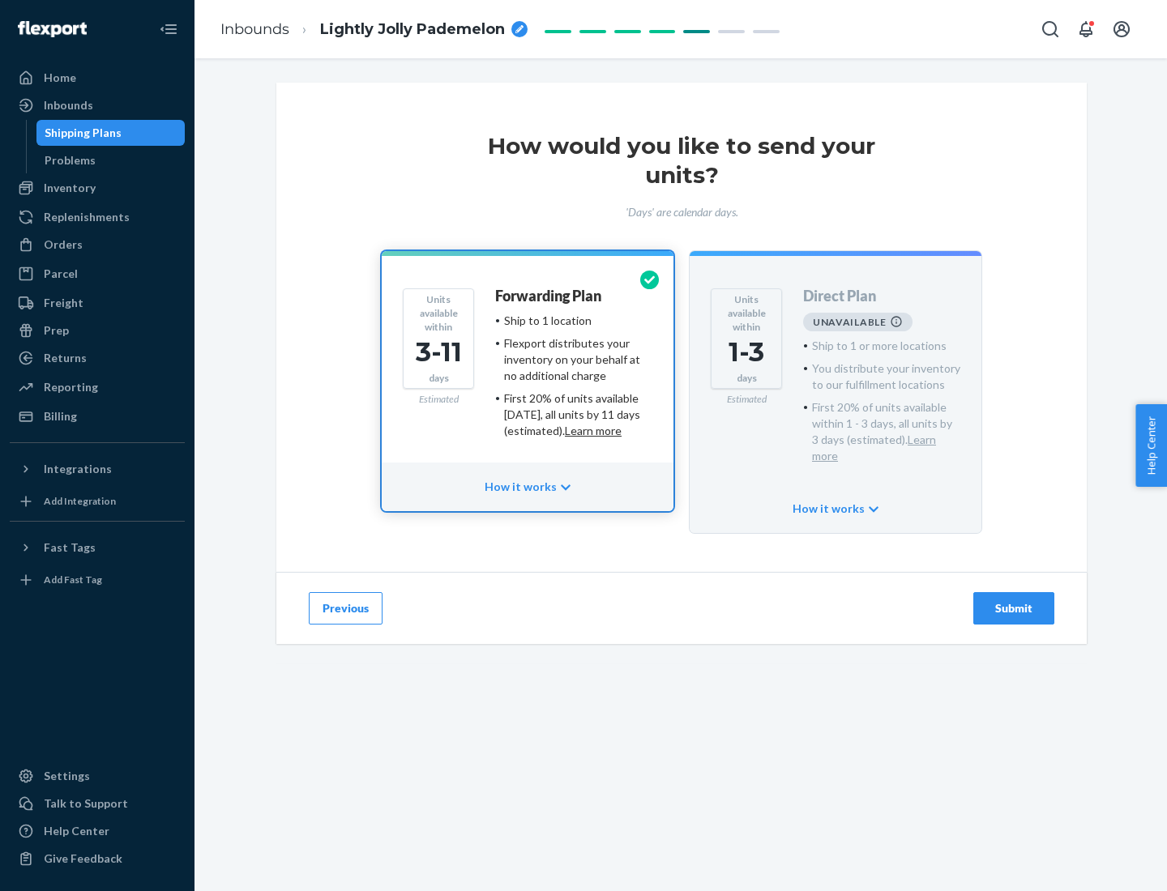
click at [549, 296] on h4 "Forwarding Plan" at bounding box center [548, 296] width 106 height 16
click at [1014, 600] on div "Submit" at bounding box center [1013, 608] width 53 height 16
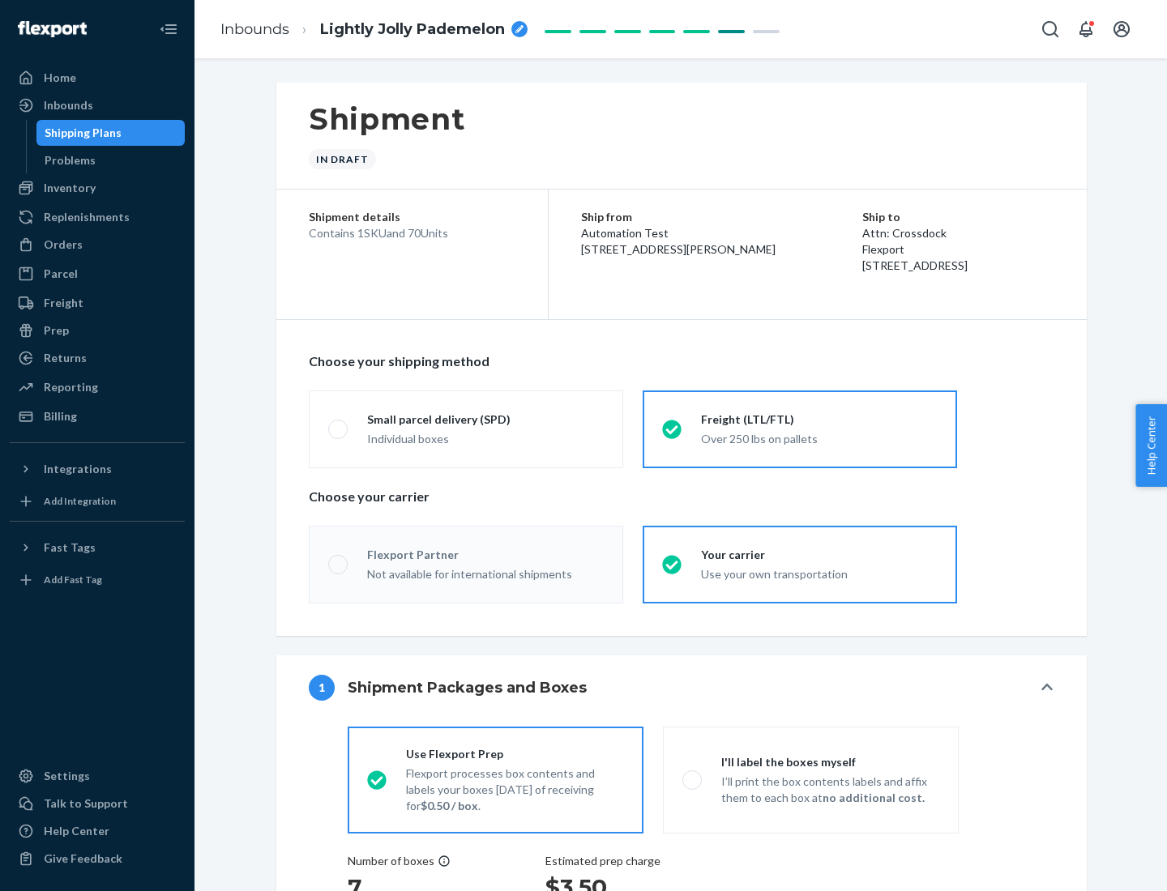
radio input "true"
radio input "false"
radio input "true"
radio input "false"
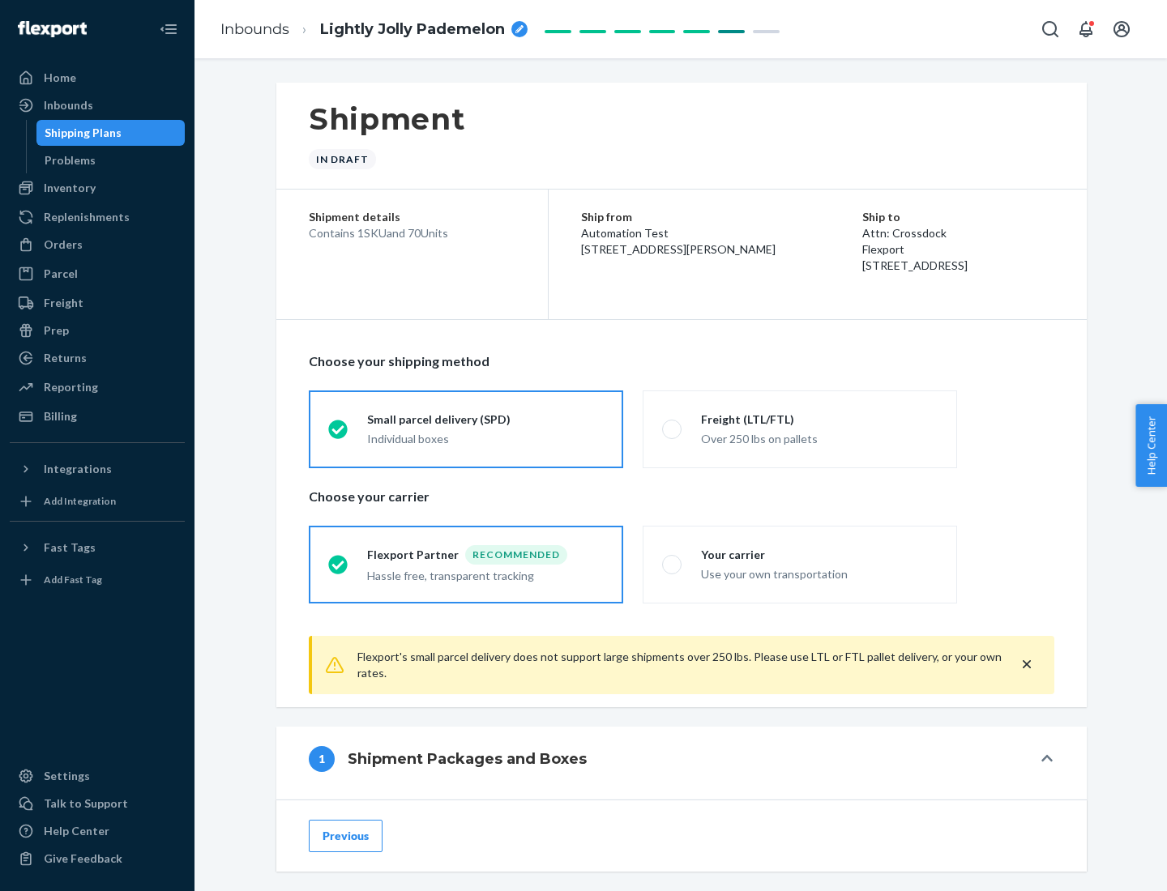
click at [800, 429] on div "Over 250 lbs on pallets" at bounding box center [819, 437] width 237 height 19
click at [673, 429] on input "Freight (LTL/FTL) Over 250 lbs on pallets" at bounding box center [667, 429] width 11 height 11
radio input "true"
radio input "false"
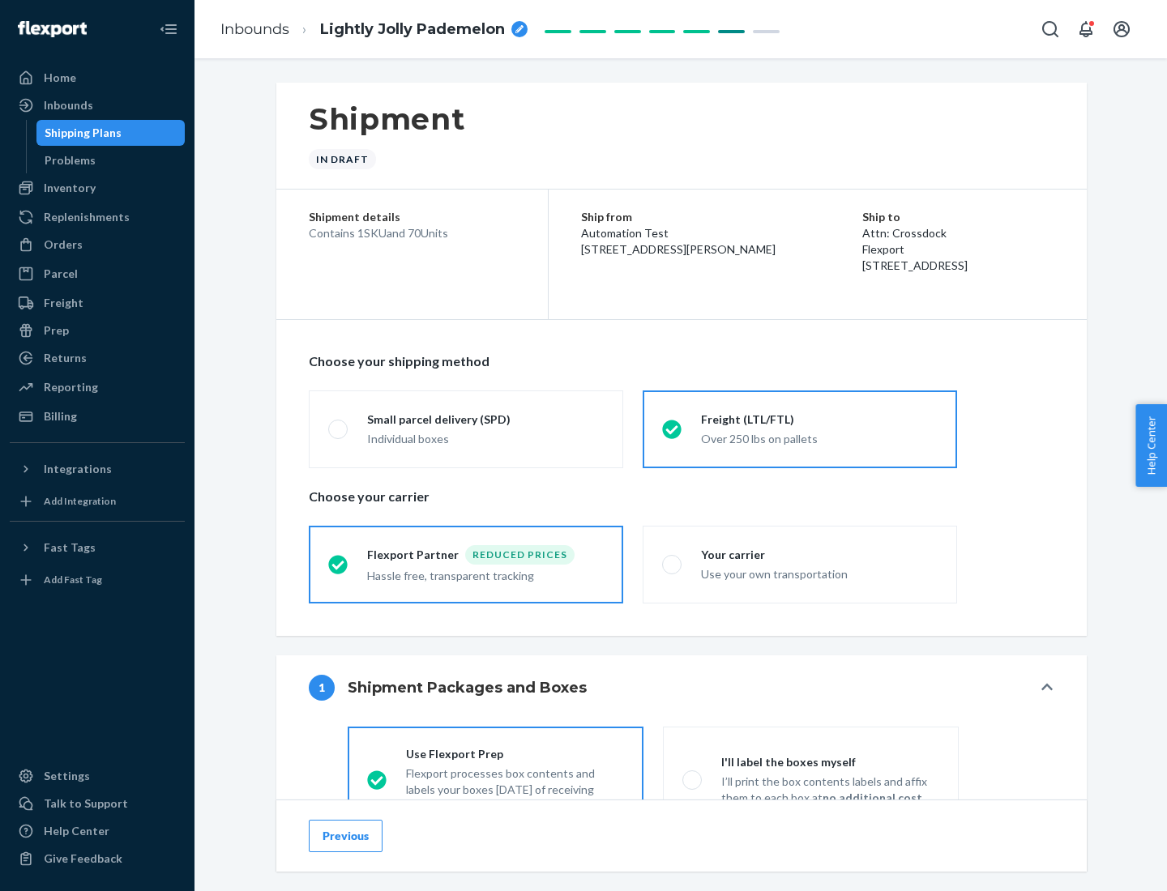
scroll to position [90, 0]
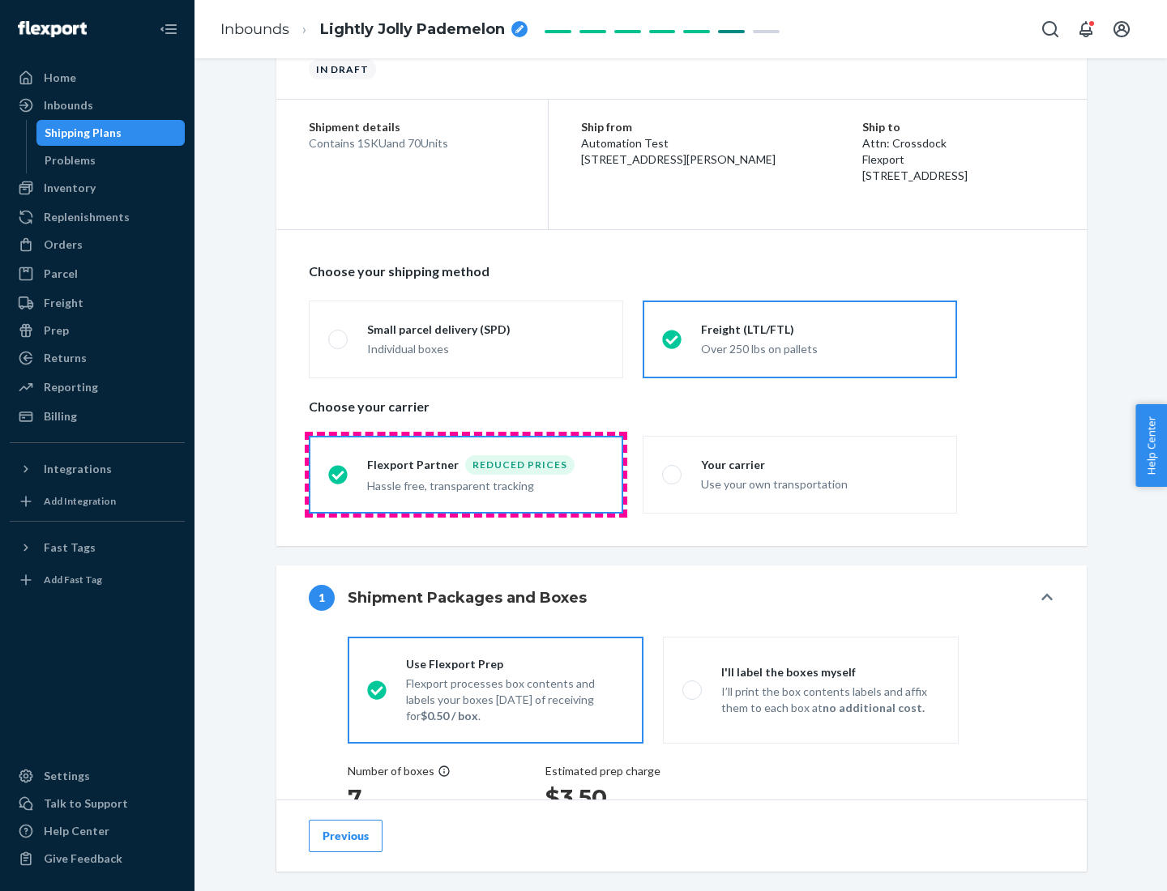
click at [466, 475] on div "Hassle free, transparent tracking" at bounding box center [485, 484] width 237 height 19
click at [339, 474] on input "Flexport Partner Reduced prices Hassle free, transparent tracking" at bounding box center [333, 474] width 11 height 11
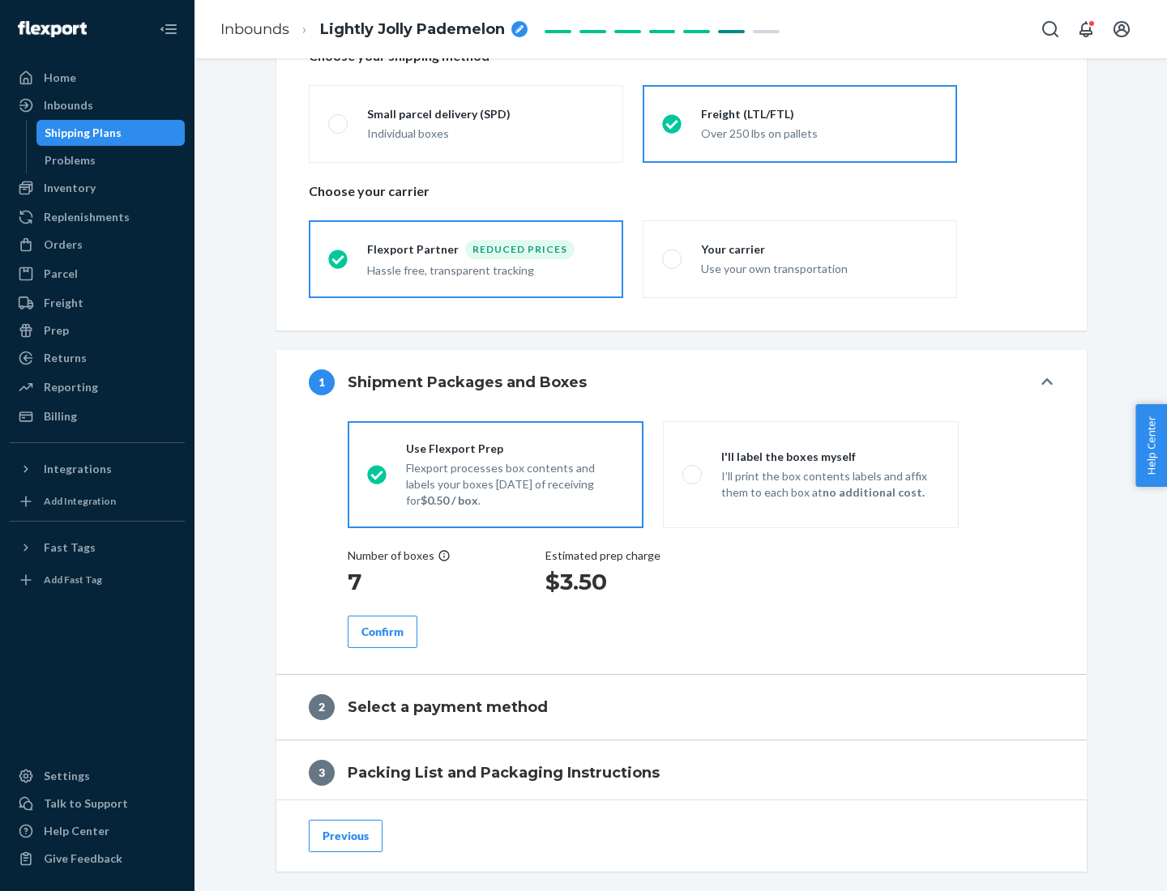
click at [810, 474] on p "I’ll print the box contents labels and affix them to each box at no additional …" at bounding box center [830, 484] width 218 height 32
click at [693, 474] on input "I'll label the boxes myself I’ll print the box contents labels and affix them t…" at bounding box center [687, 474] width 11 height 11
radio input "true"
radio input "false"
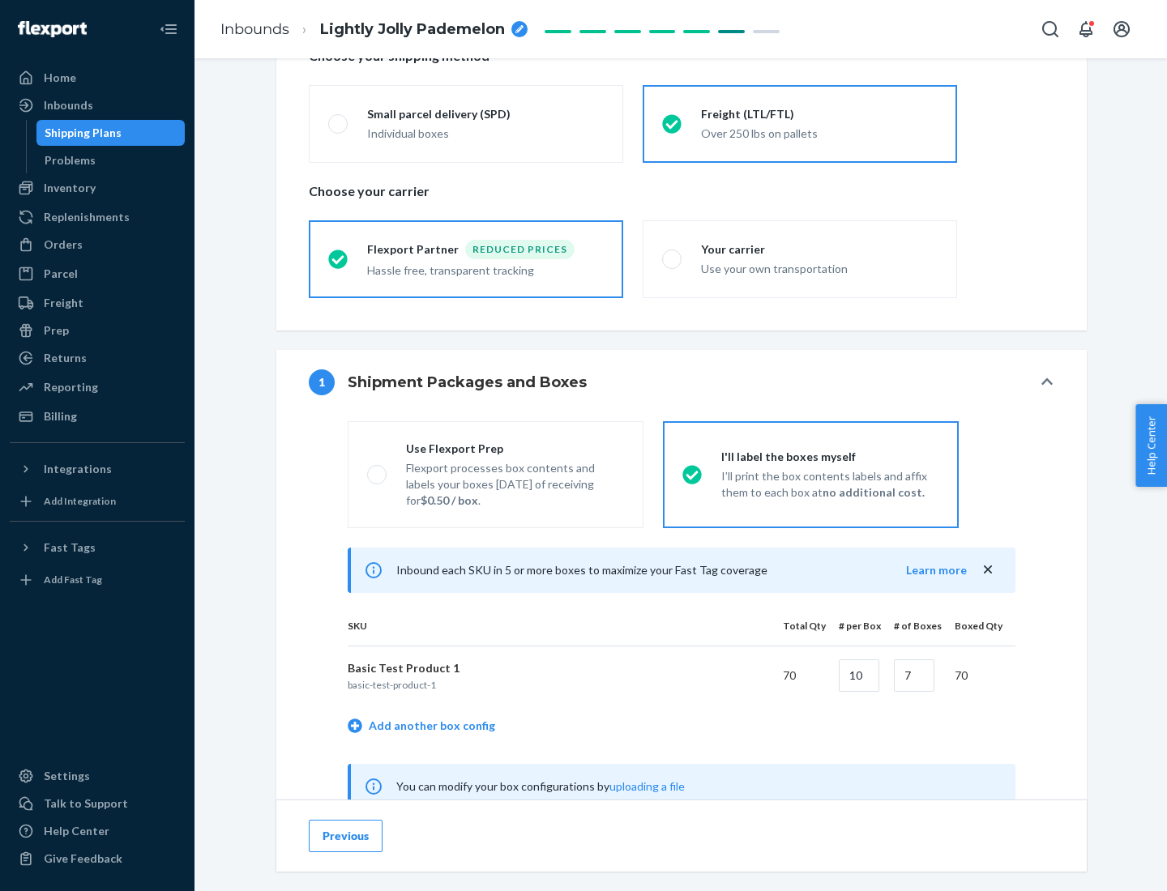
scroll to position [506, 0]
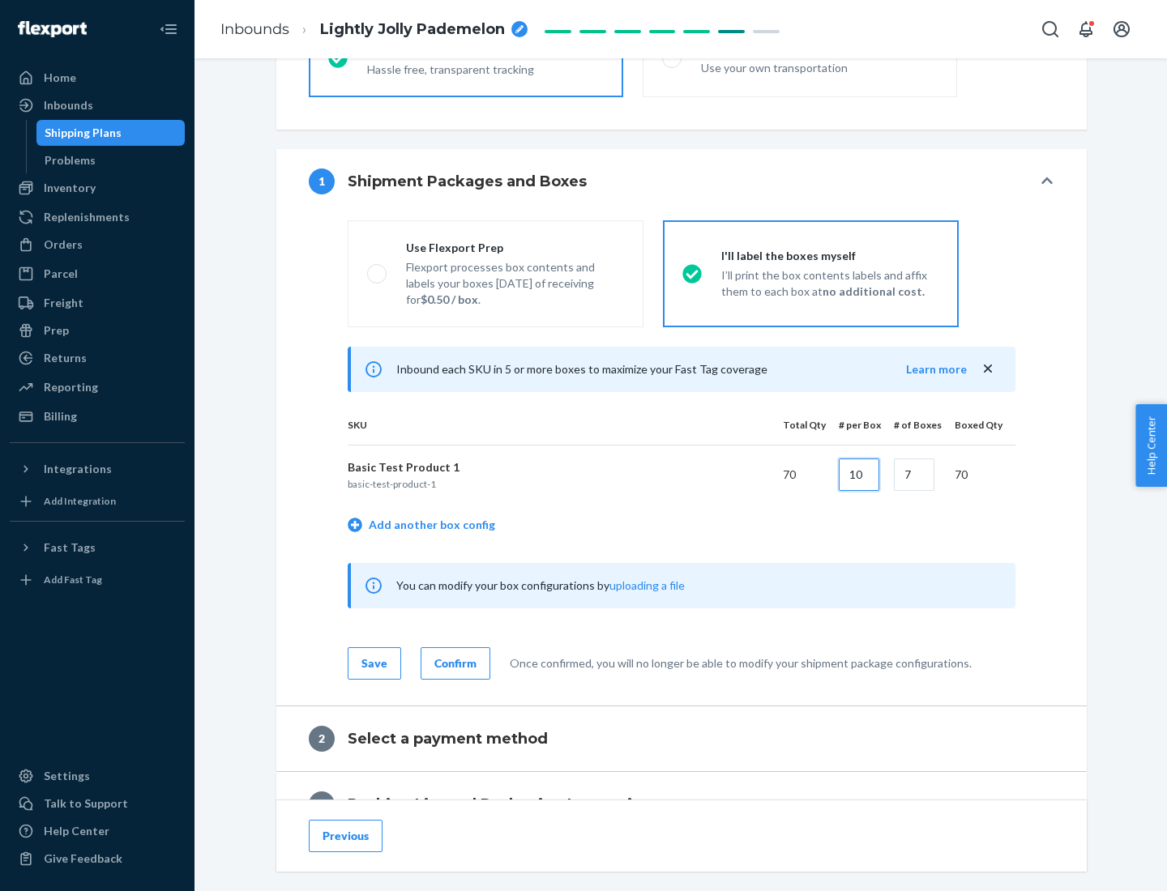
type input "10"
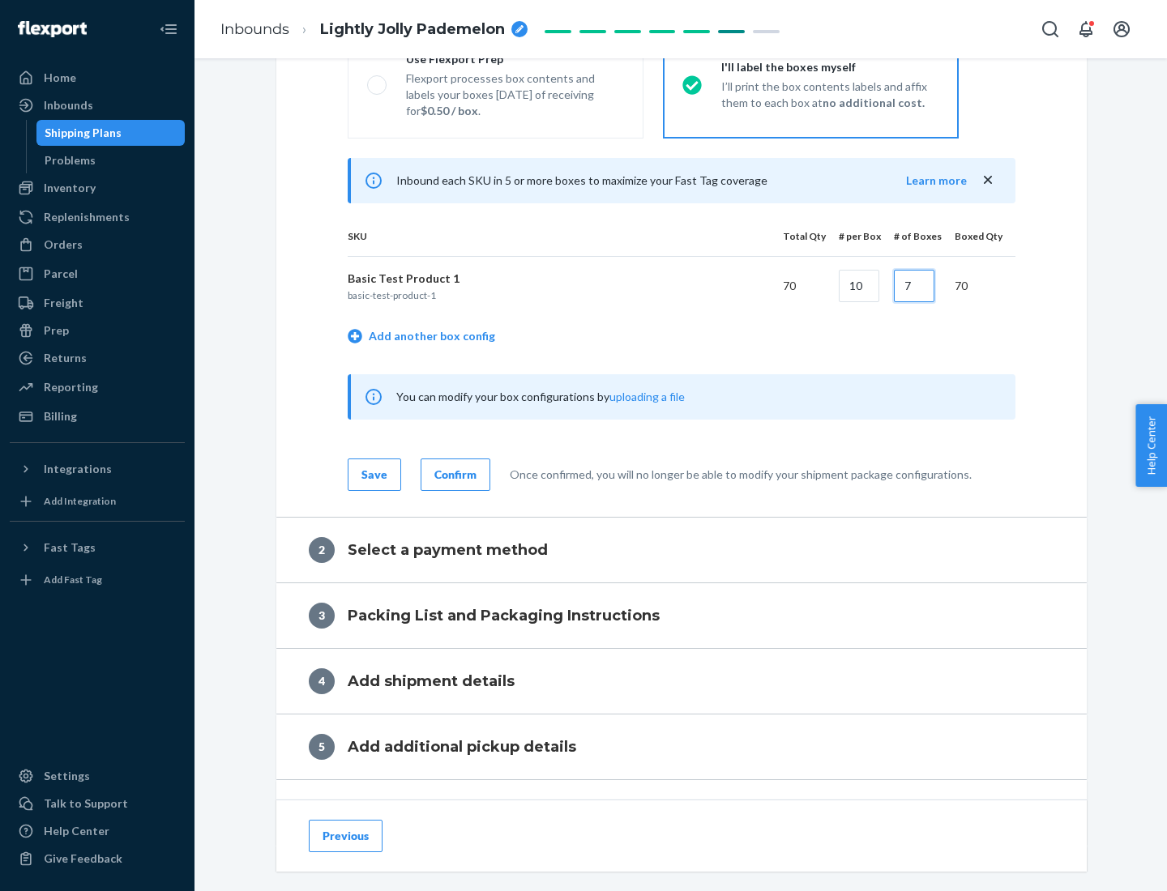
type input "7"
click at [453, 474] on div "Confirm" at bounding box center [455, 475] width 42 height 16
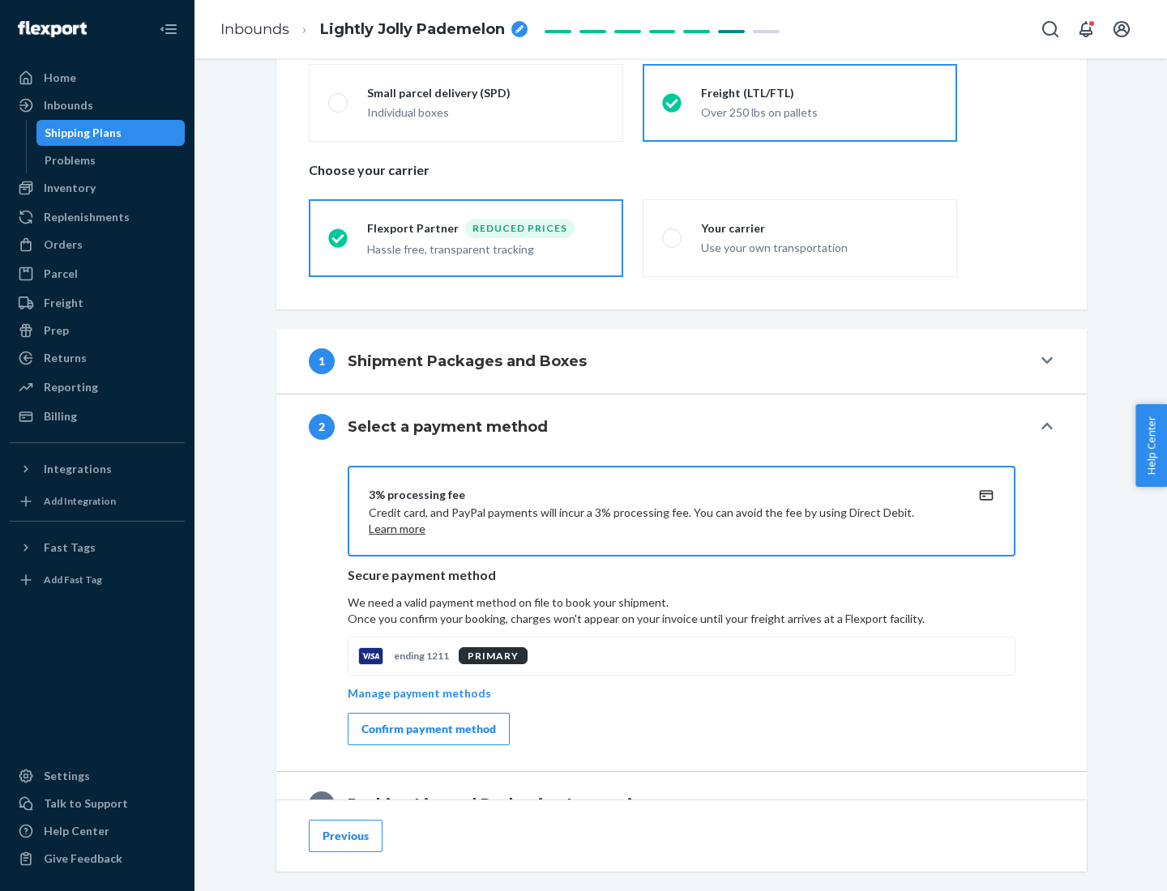
scroll to position [581, 0]
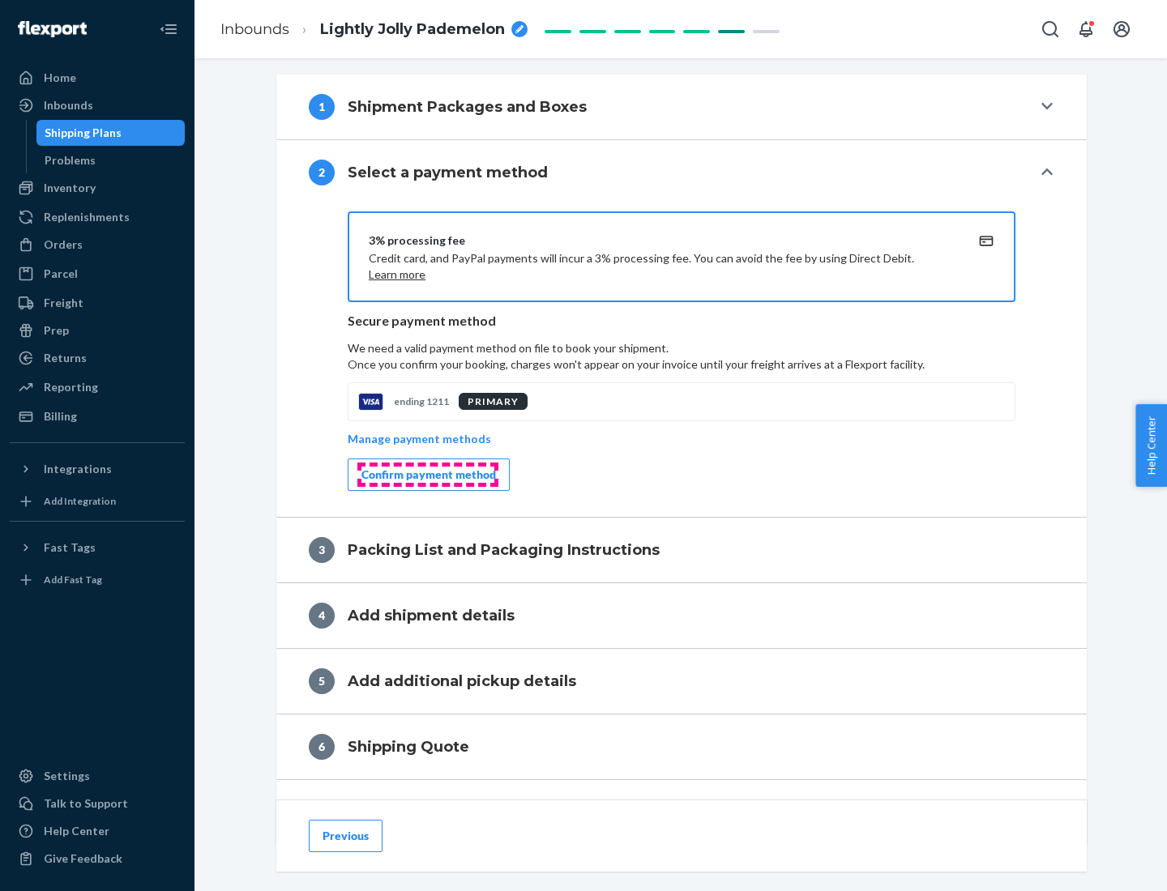
click at [427, 475] on div "Confirm payment method" at bounding box center [428, 475] width 135 height 16
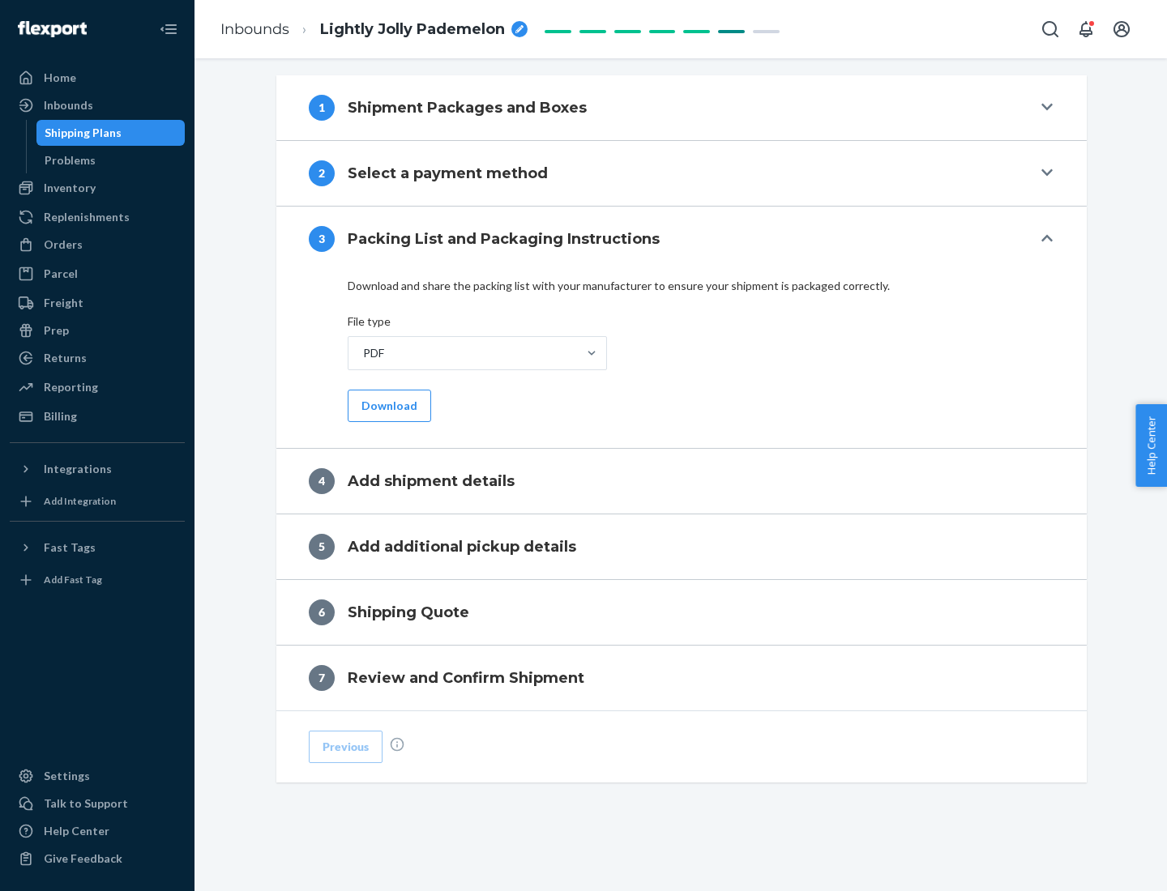
scroll to position [511, 0]
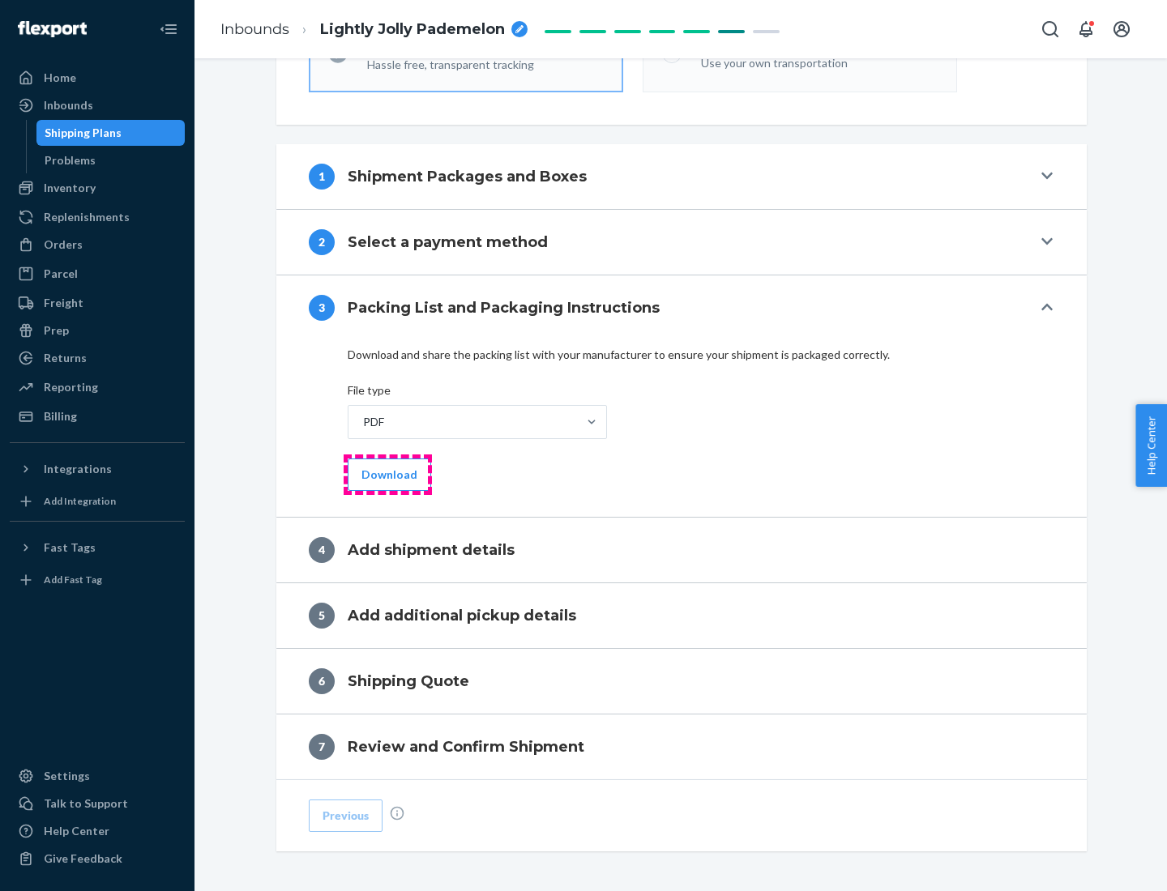
click at [387, 474] on button "Download" at bounding box center [389, 475] width 83 height 32
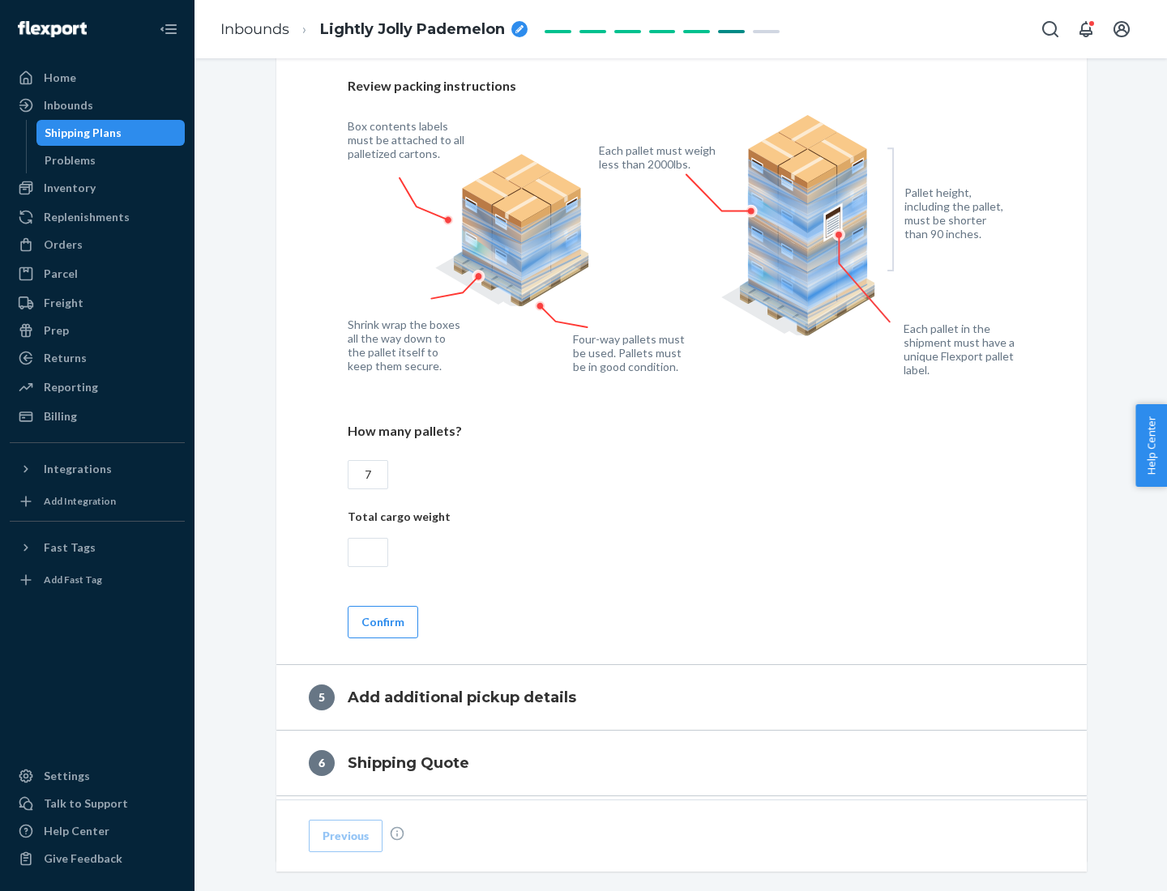
scroll to position [1052, 0]
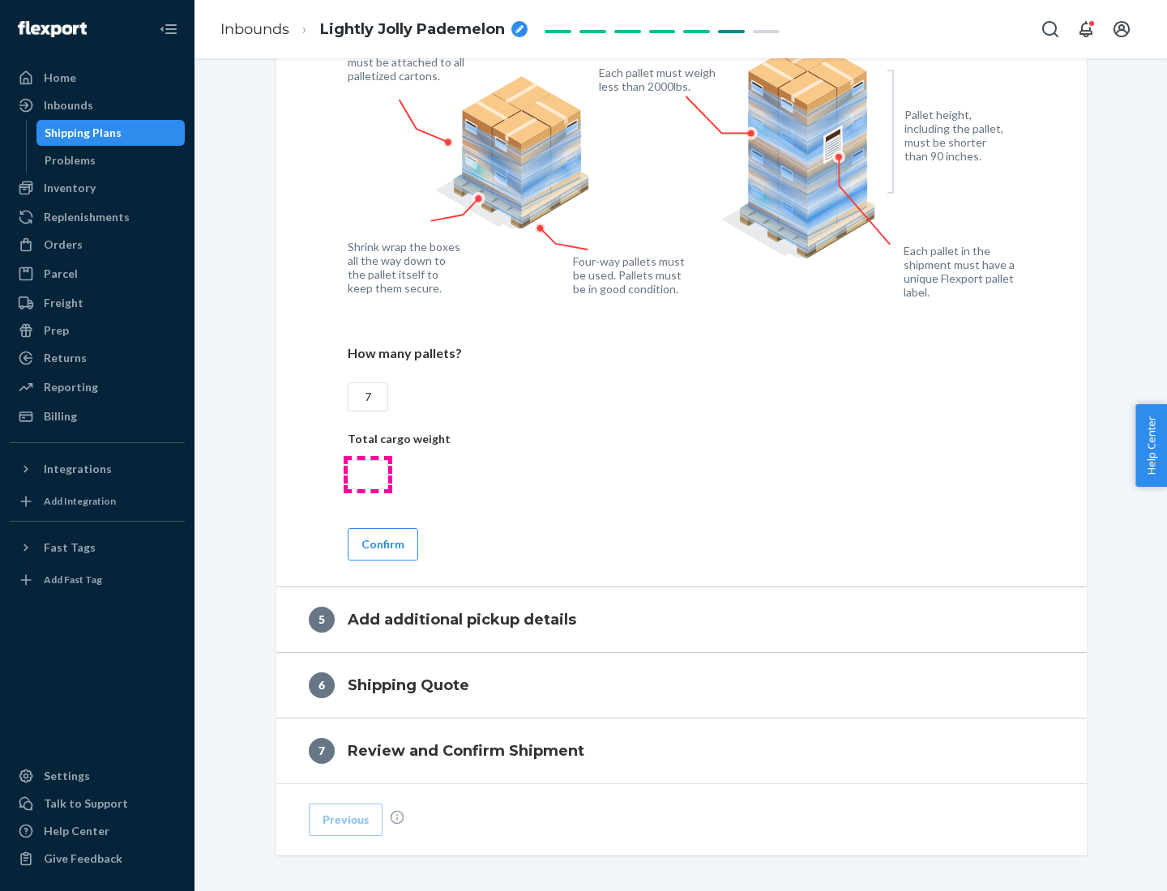
type input "7"
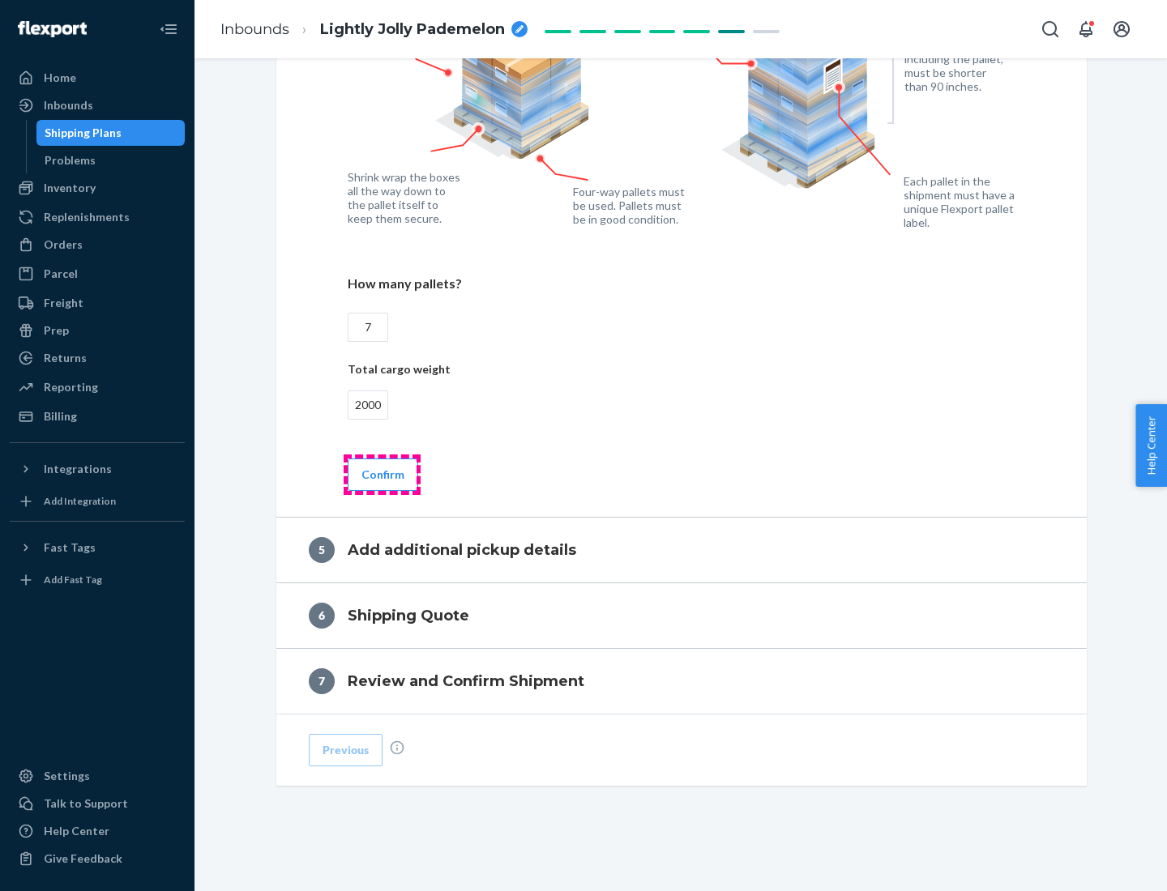
type input "2000"
click at [382, 474] on button "Confirm" at bounding box center [383, 475] width 71 height 32
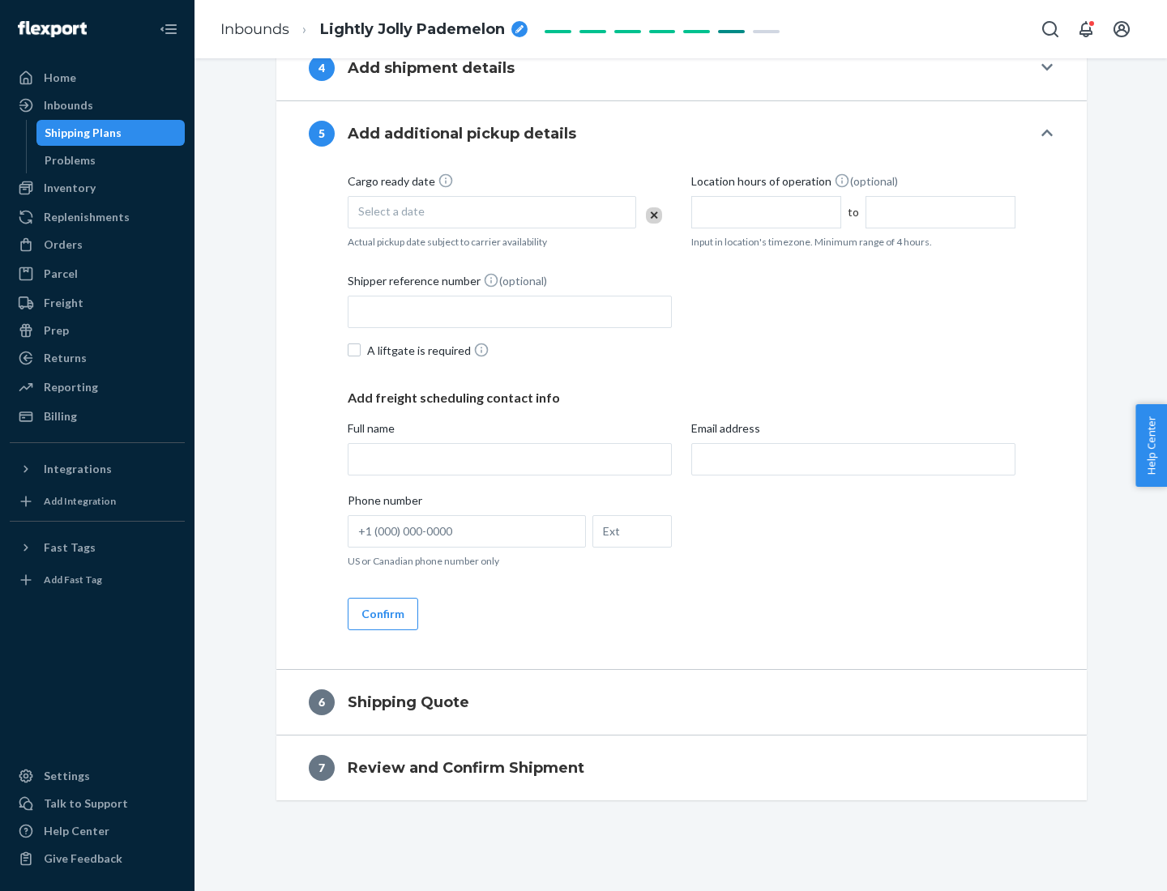
scroll to position [554, 0]
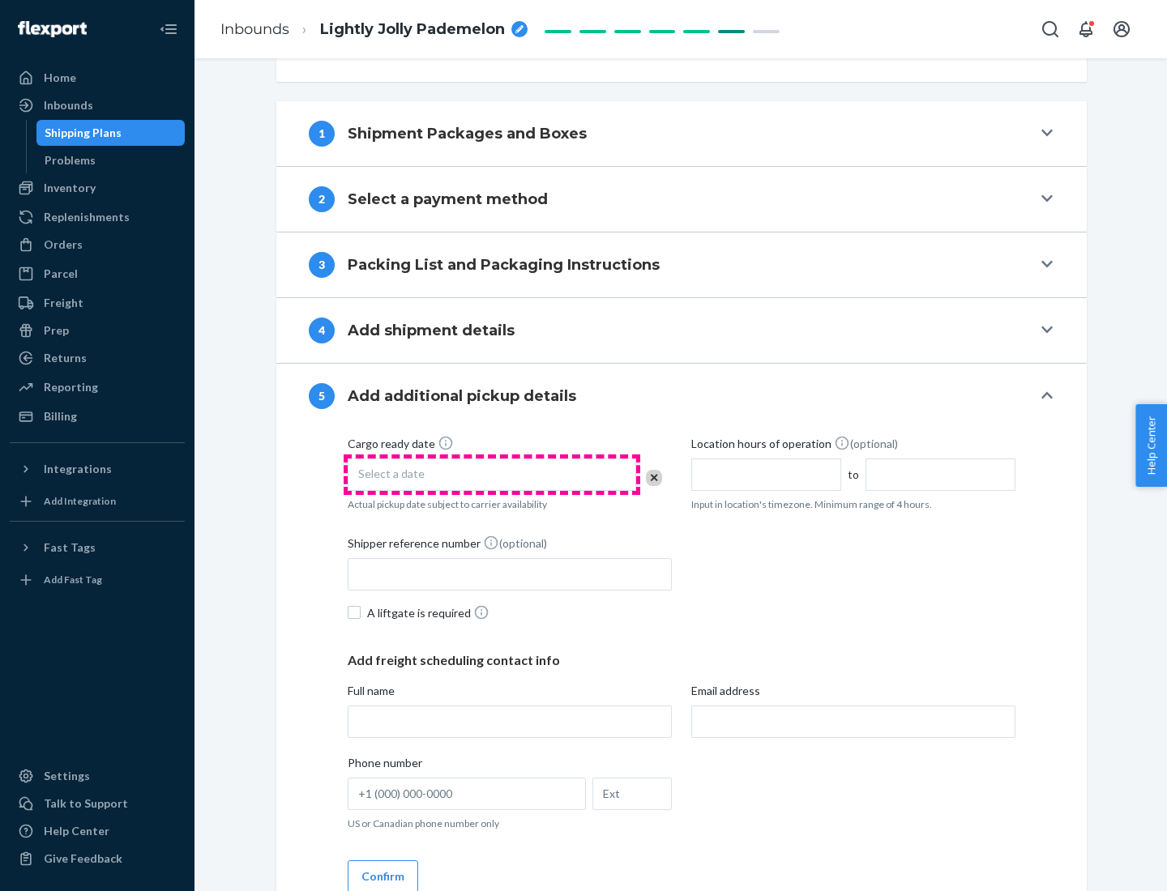
click at [492, 474] on div "Select a date" at bounding box center [492, 475] width 288 height 32
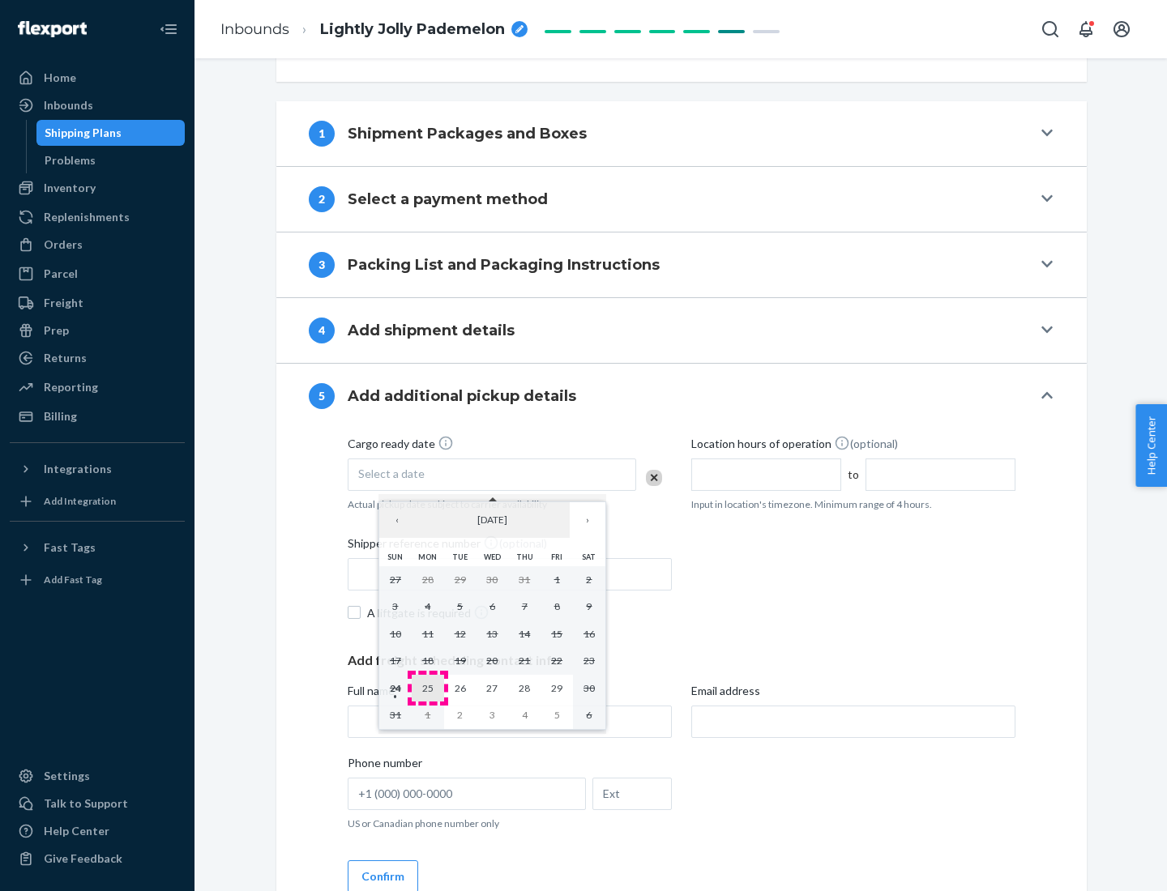
click at [427, 688] on abbr "25" at bounding box center [427, 688] width 11 height 12
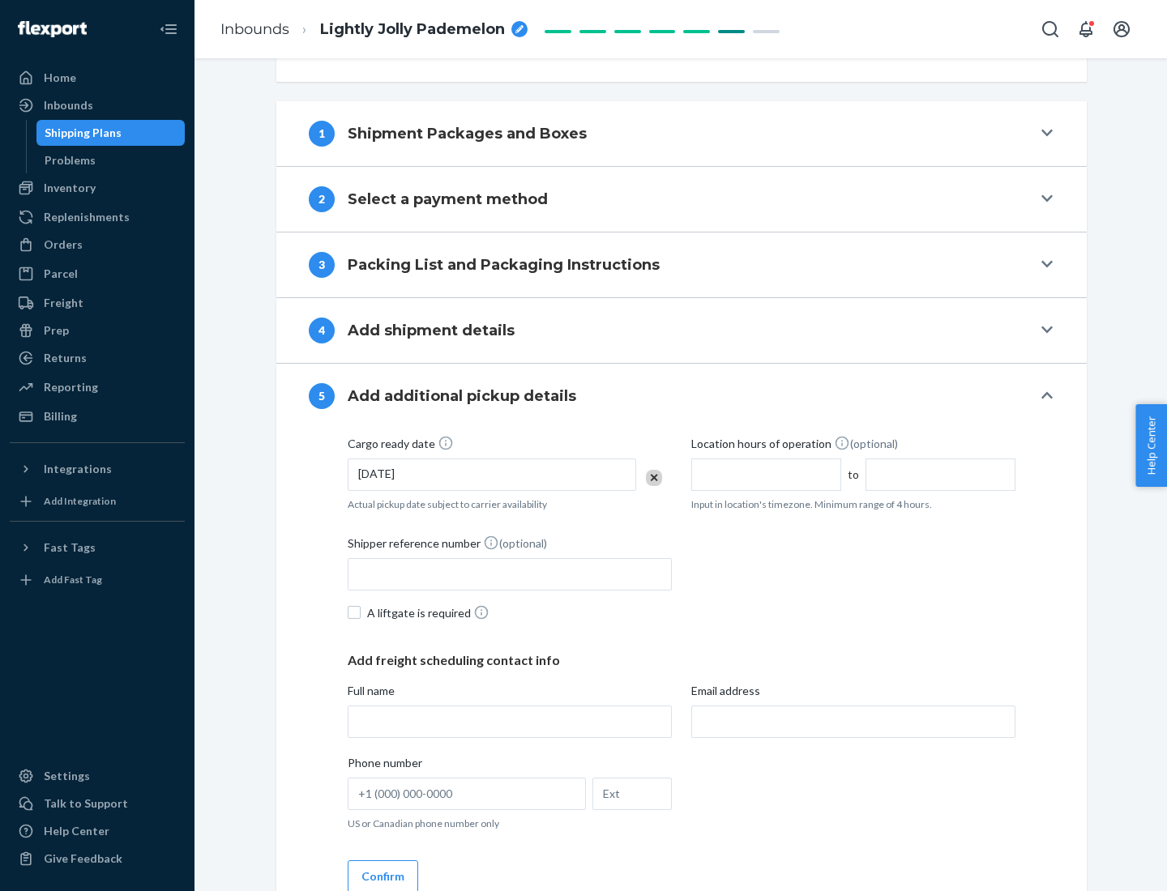
scroll to position [801, 0]
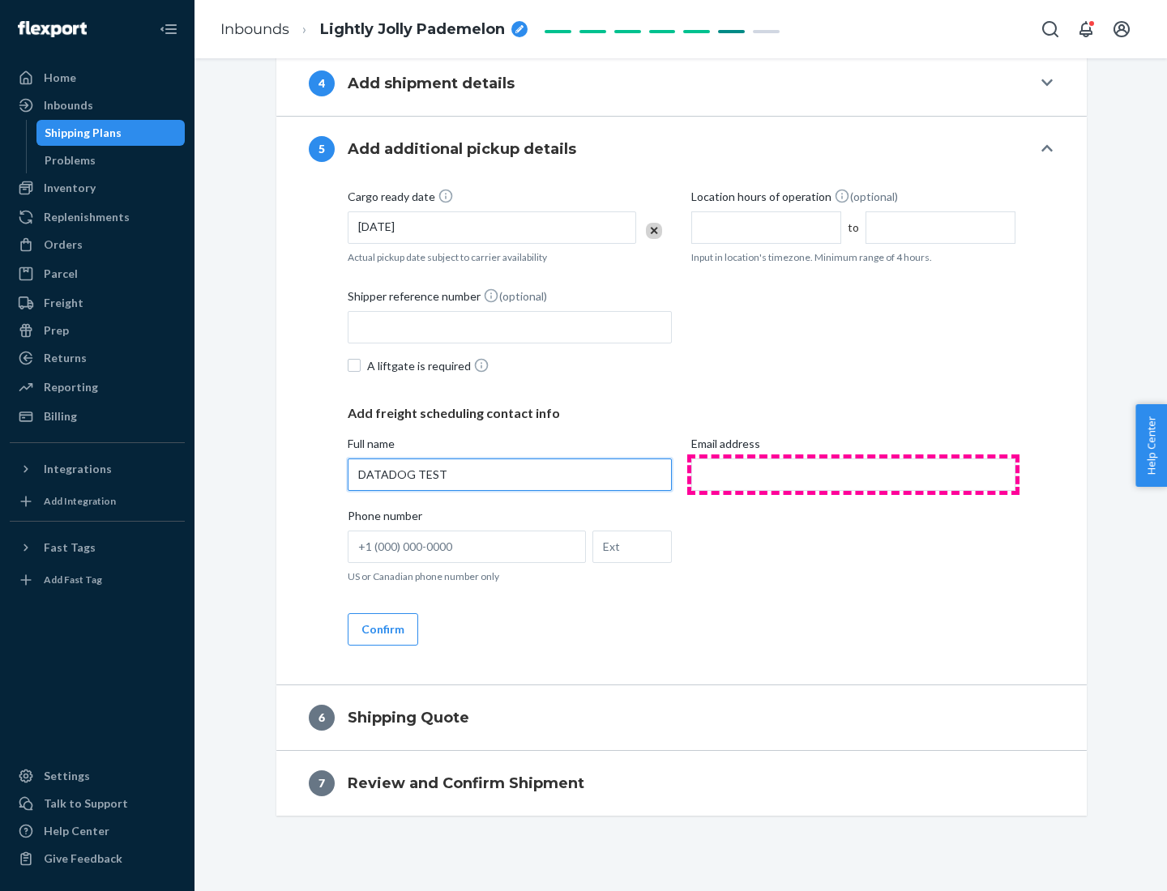
type input "DATADOG TEST"
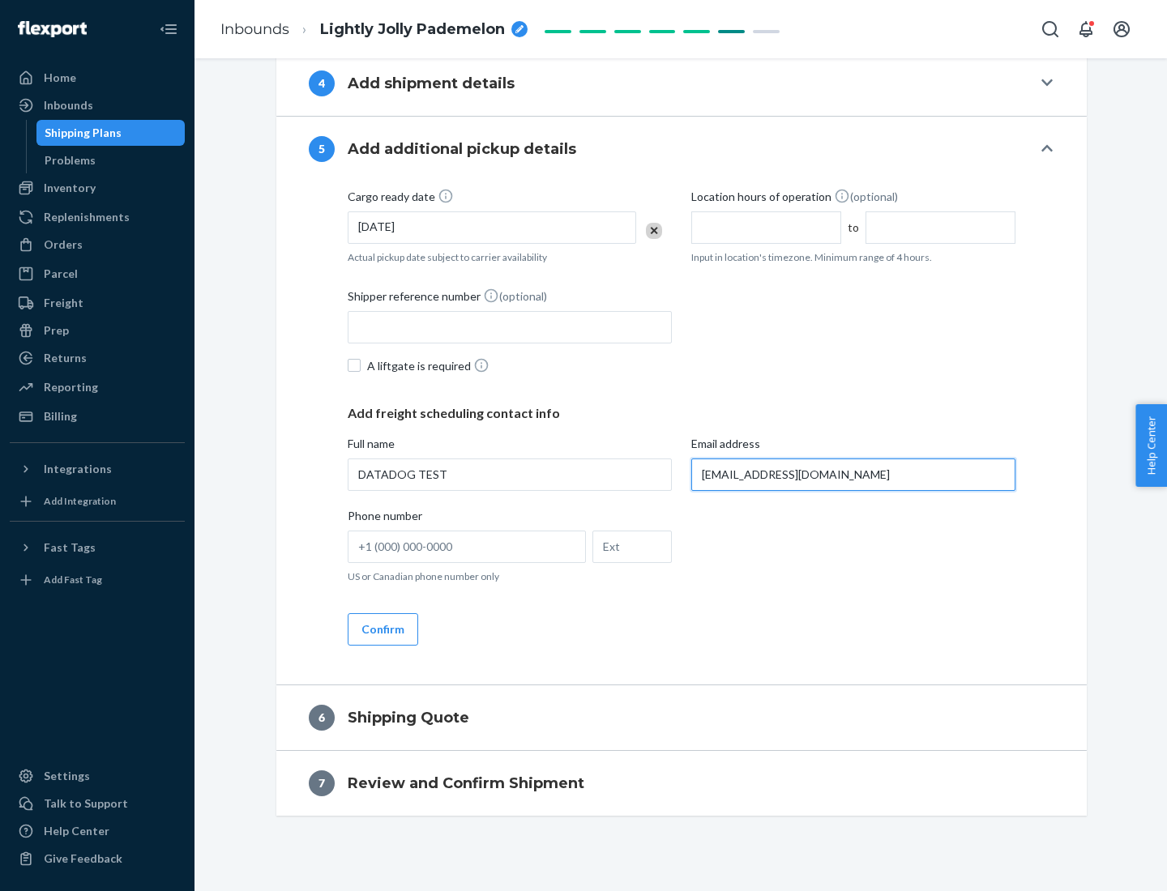
scroll to position [817, 0]
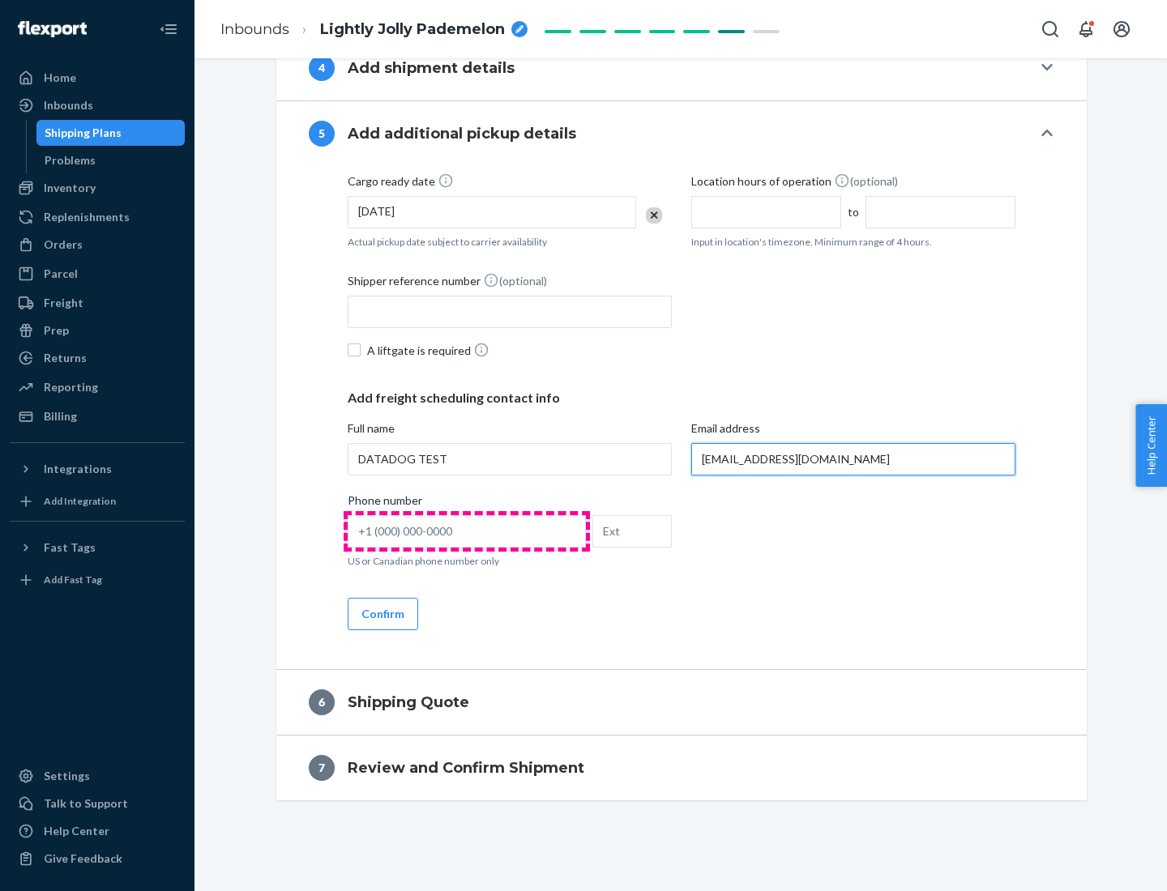
type input "[EMAIL_ADDRESS][DOMAIN_NAME]"
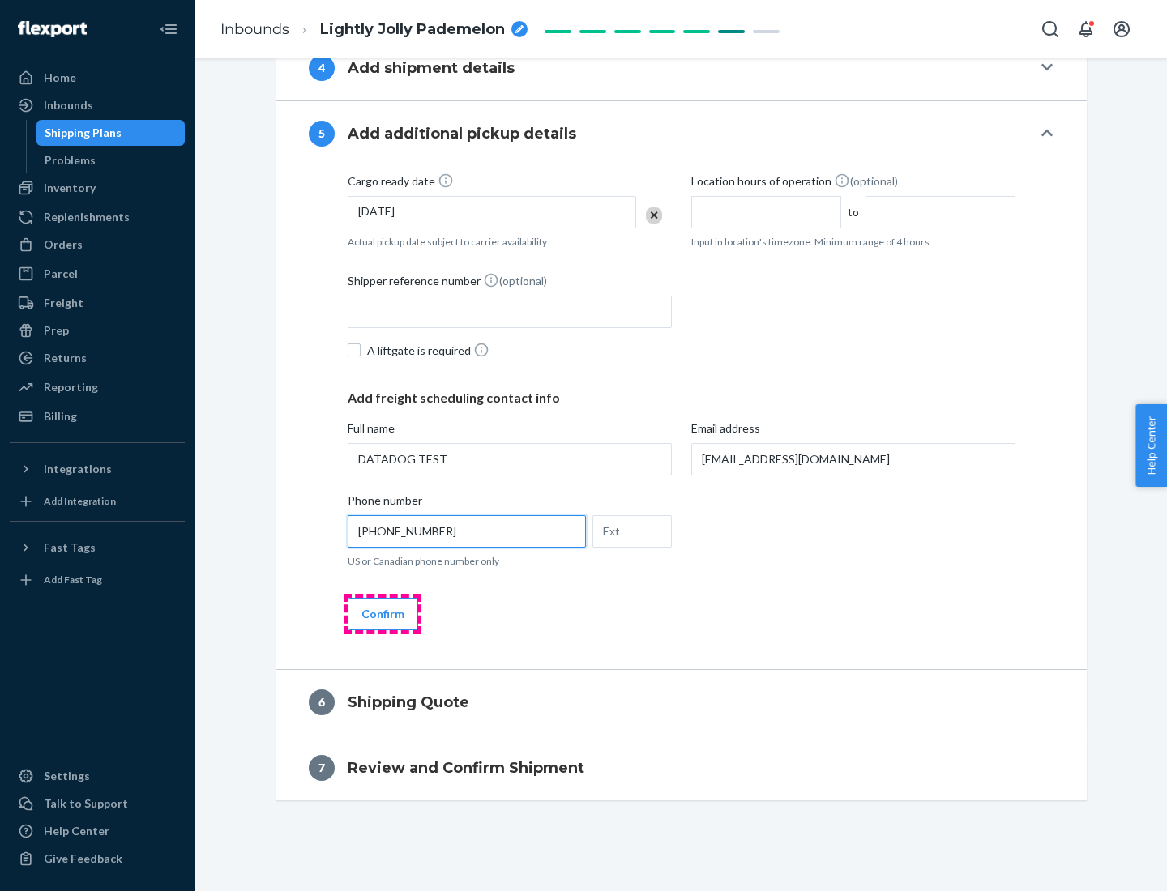
type input "[PHONE_NUMBER]"
click at [382, 613] on button "Confirm" at bounding box center [383, 614] width 71 height 32
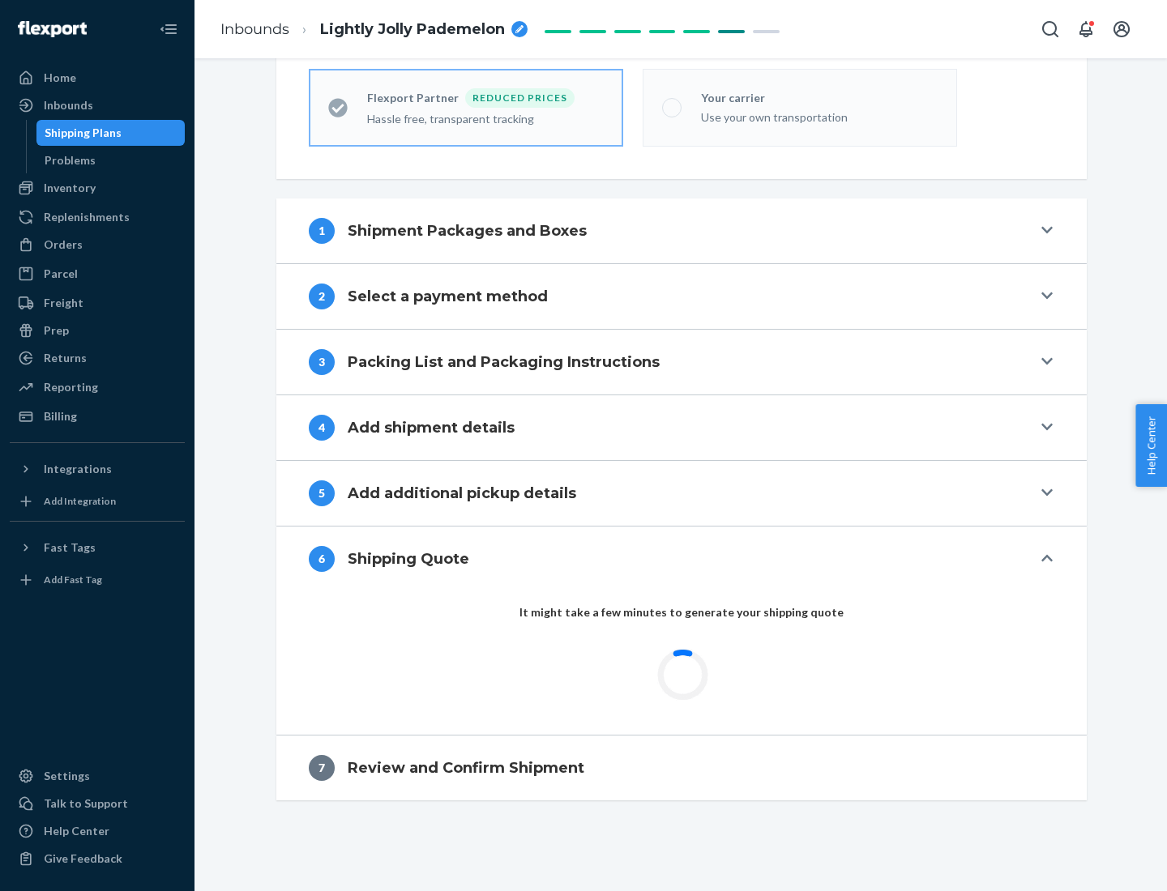
scroll to position [515, 0]
